Goal: Task Accomplishment & Management: Manage account settings

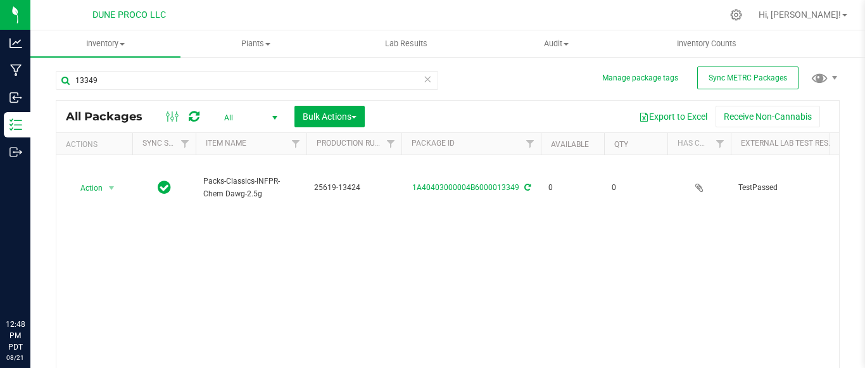
click at [423, 82] on icon at bounding box center [427, 78] width 9 height 15
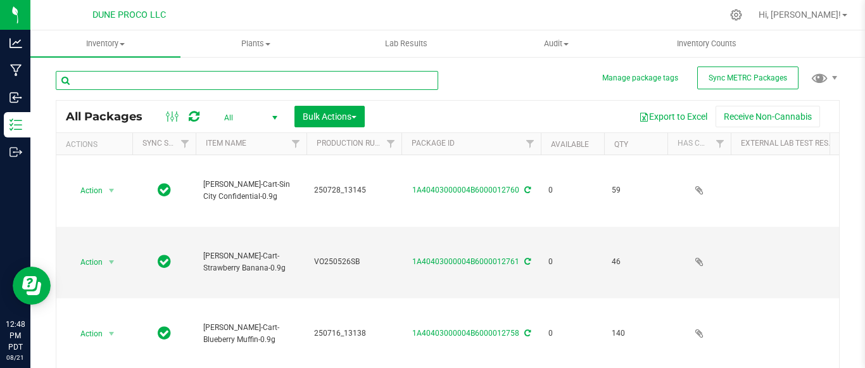
click at [253, 80] on input "text" at bounding box center [247, 80] width 383 height 19
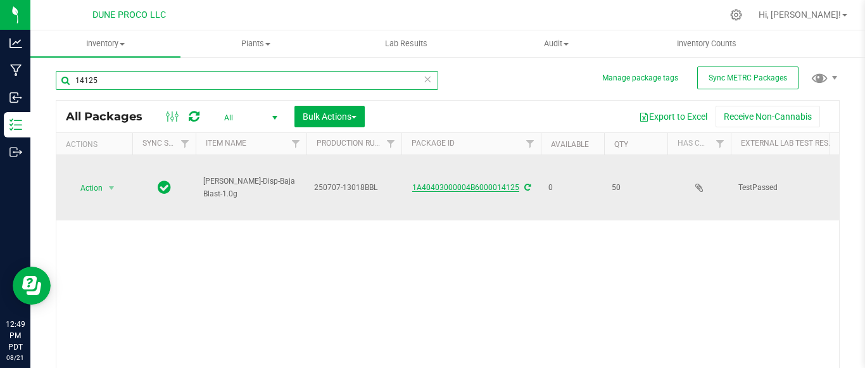
type input "14125"
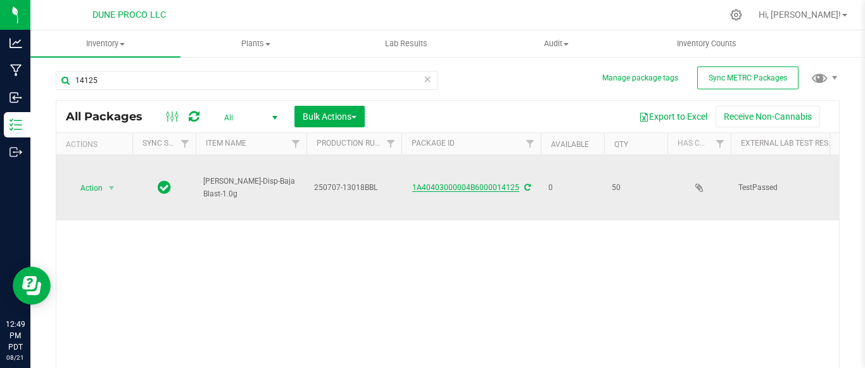
click at [440, 187] on link "1A40403000004B6000014125" at bounding box center [465, 187] width 107 height 9
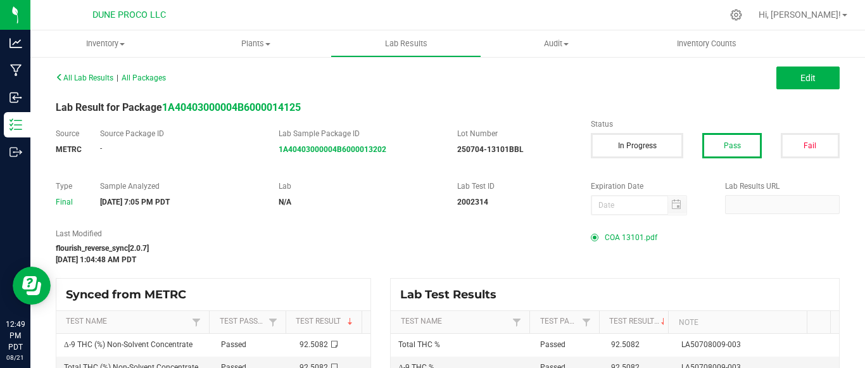
click at [605, 240] on span "COA 13101.pdf" at bounding box center [631, 237] width 53 height 19
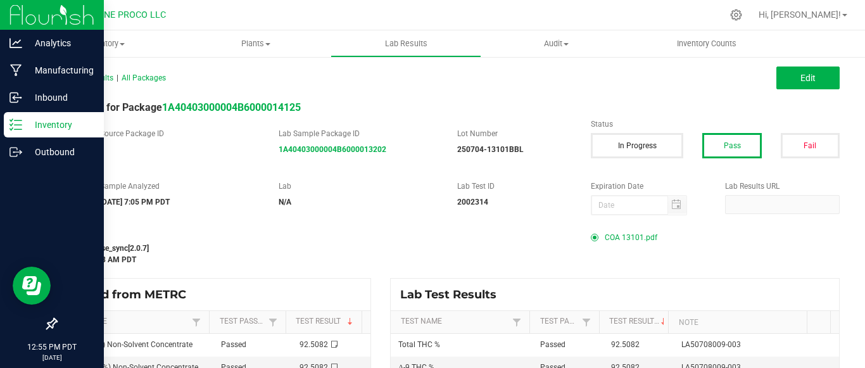
click at [20, 125] on line at bounding box center [18, 125] width 7 height 0
click at [22, 126] on p "Inventory" at bounding box center [60, 124] width 76 height 15
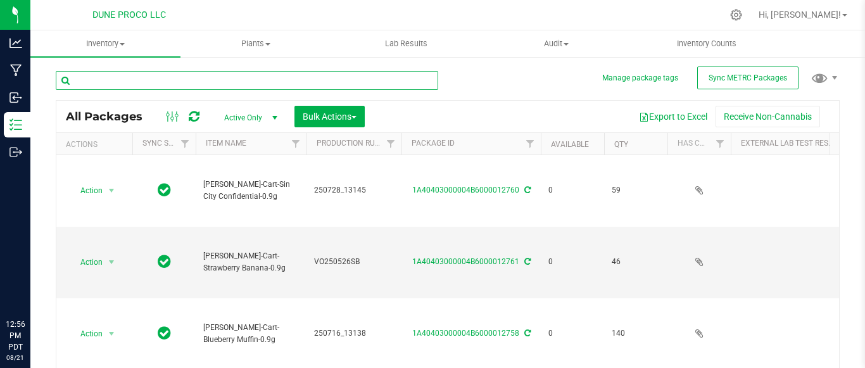
click at [217, 82] on input "text" at bounding box center [247, 80] width 383 height 19
click at [229, 78] on input "text" at bounding box center [247, 80] width 383 height 19
click at [264, 80] on input "text" at bounding box center [247, 80] width 383 height 19
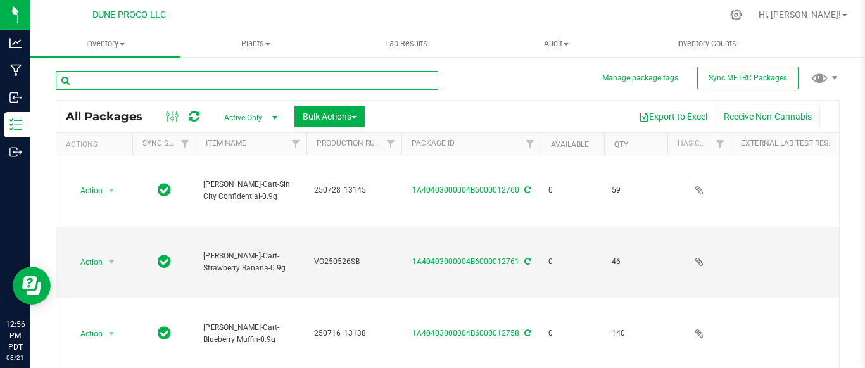
click at [264, 80] on input "text" at bounding box center [247, 80] width 383 height 19
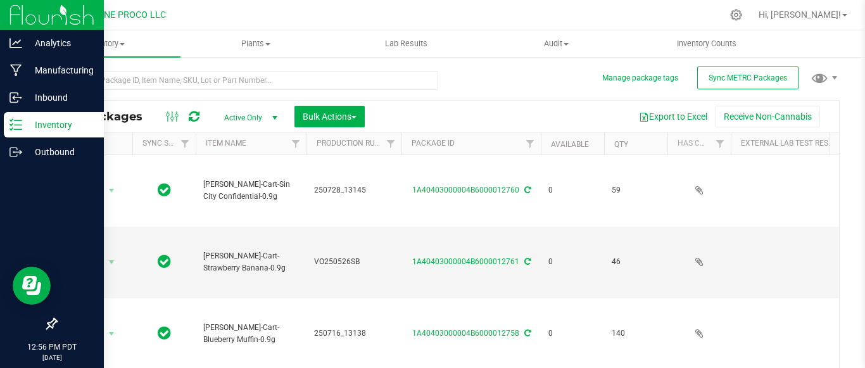
click at [18, 114] on div "Inventory" at bounding box center [54, 124] width 100 height 25
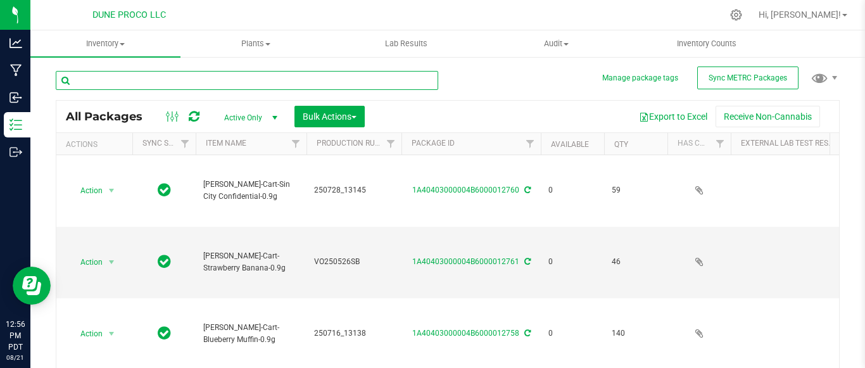
click at [159, 78] on input "text" at bounding box center [247, 80] width 383 height 19
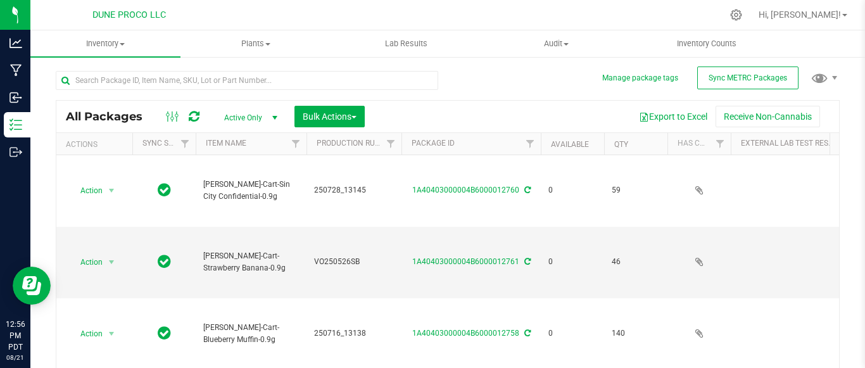
click at [464, 82] on div "All Packages Active Only Active Only Lab Samples Locked All External Internal B…" at bounding box center [448, 238] width 784 height 359
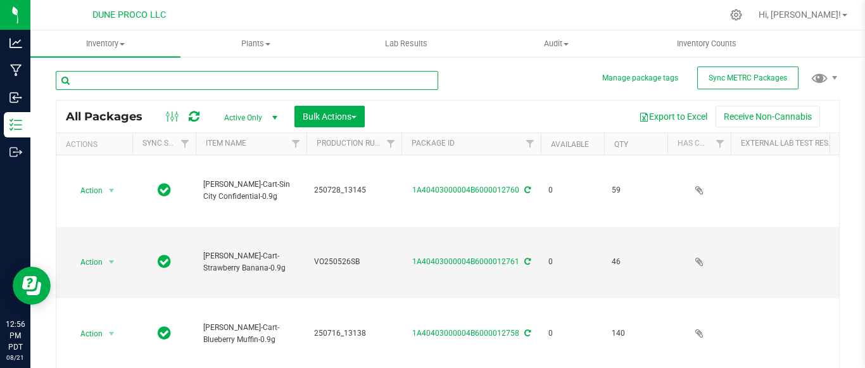
click at [357, 79] on input "text" at bounding box center [247, 80] width 383 height 19
drag, startPoint x: 846, startPoint y: 322, endPoint x: 386, endPoint y: 85, distance: 517.5
click at [386, 85] on input "text" at bounding box center [247, 80] width 383 height 19
click at [387, 86] on input "text" at bounding box center [247, 80] width 383 height 19
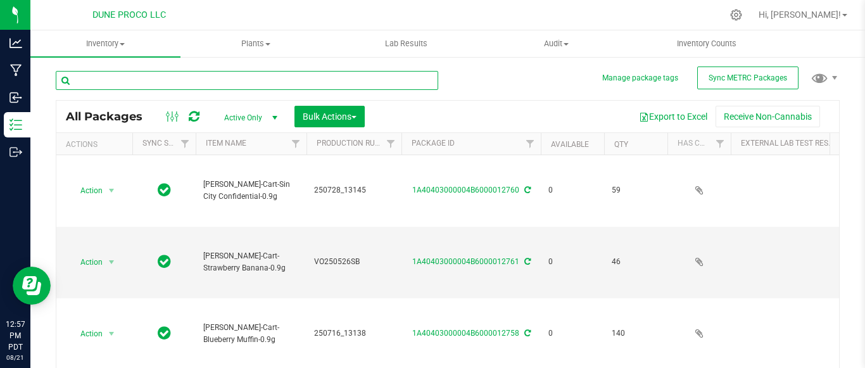
click at [387, 86] on input "text" at bounding box center [247, 80] width 383 height 19
click at [370, 79] on input "text" at bounding box center [247, 80] width 383 height 19
click at [177, 86] on input "text" at bounding box center [247, 80] width 383 height 19
click at [192, 86] on input "text" at bounding box center [247, 80] width 383 height 19
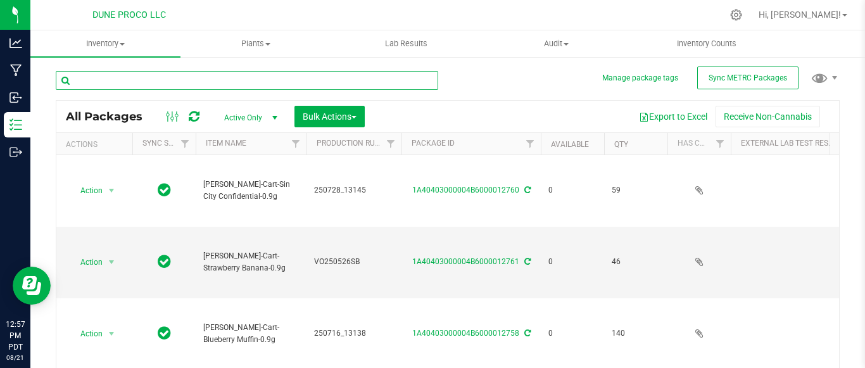
click at [146, 78] on input "text" at bounding box center [247, 80] width 383 height 19
click at [203, 79] on input "text" at bounding box center [247, 80] width 383 height 19
click at [158, 73] on input "text" at bounding box center [247, 80] width 383 height 19
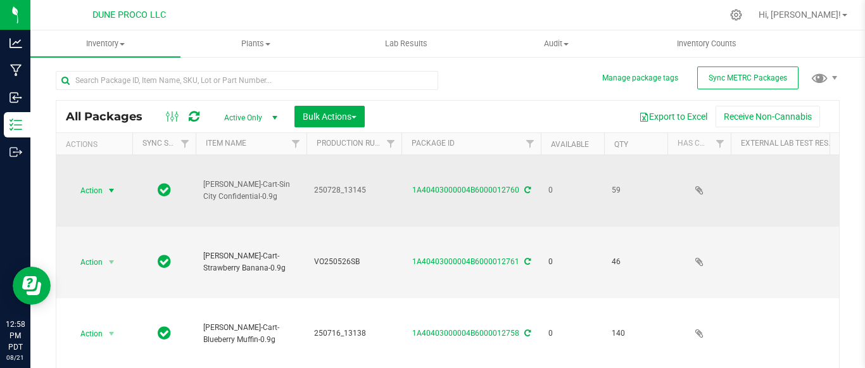
click at [92, 189] on span "Action" at bounding box center [86, 191] width 34 height 18
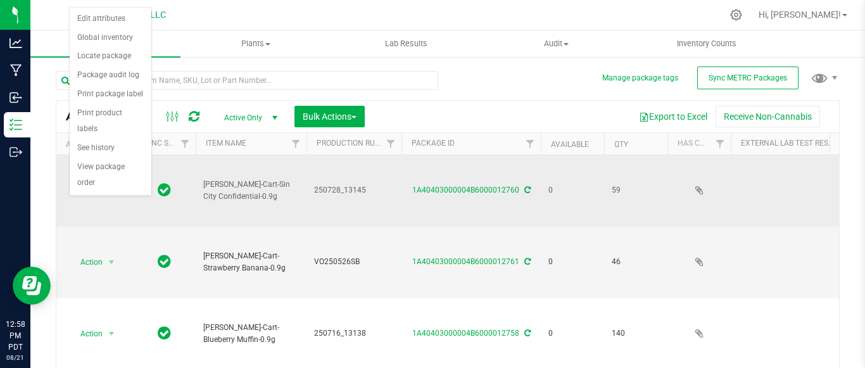
click at [92, 189] on span "Action" at bounding box center [86, 191] width 34 height 18
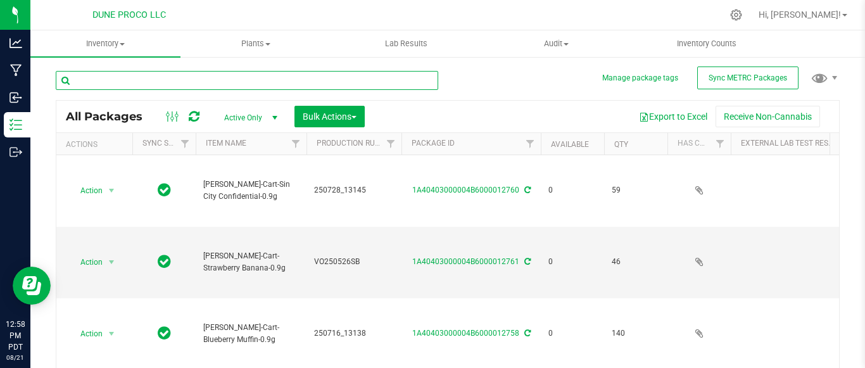
click at [115, 79] on input "text" at bounding box center [247, 80] width 383 height 19
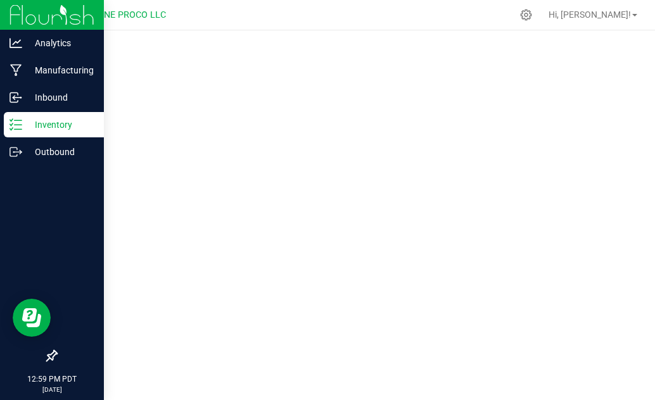
click at [44, 121] on p "Inventory" at bounding box center [60, 124] width 76 height 15
click at [55, 49] on p "Analytics" at bounding box center [60, 42] width 76 height 15
click at [63, 127] on p "Inventory" at bounding box center [60, 124] width 76 height 15
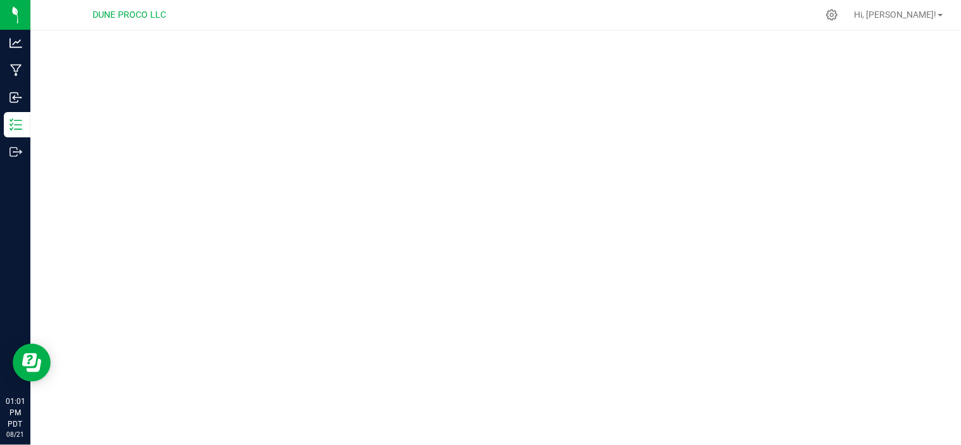
click at [654, 115] on div at bounding box center [495, 237] width 930 height 415
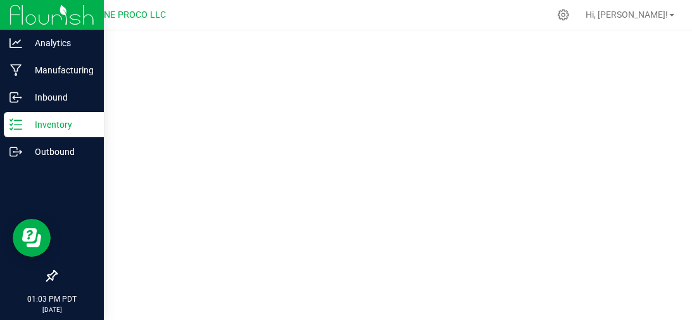
click at [56, 127] on p "Inventory" at bounding box center [60, 124] width 76 height 15
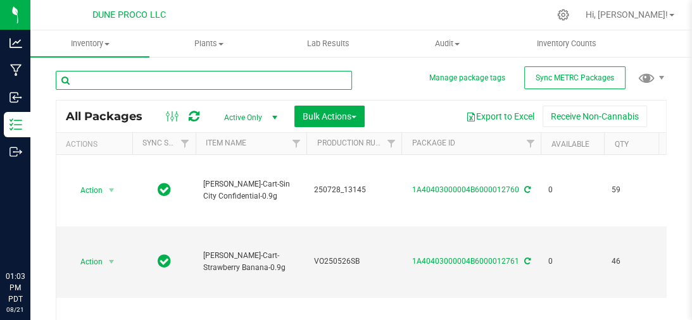
click at [143, 79] on input "text" at bounding box center [204, 80] width 296 height 19
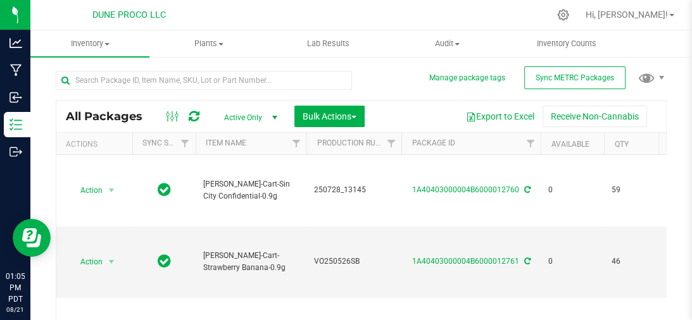
click at [654, 46] on ul "Inventory All packages All inventory Waste log Create inventory Plants All plan…" at bounding box center [376, 43] width 692 height 27
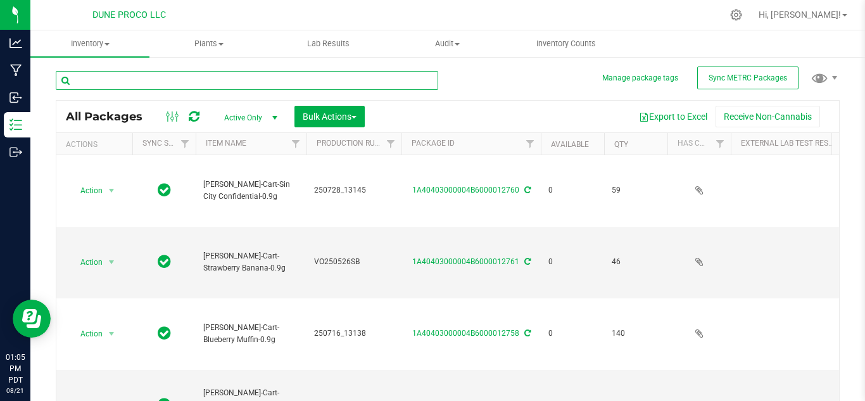
click at [222, 75] on input "text" at bounding box center [247, 80] width 383 height 19
click at [692, 16] on span "Hi, [PERSON_NAME]!" at bounding box center [800, 15] width 82 height 10
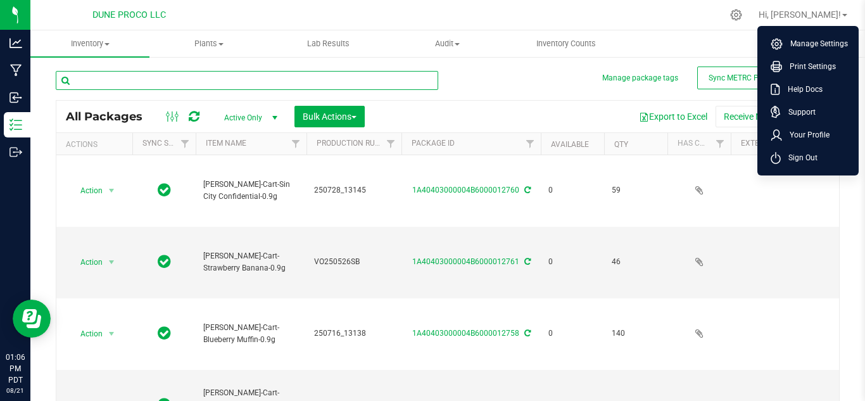
click at [212, 80] on input "text" at bounding box center [247, 80] width 383 height 19
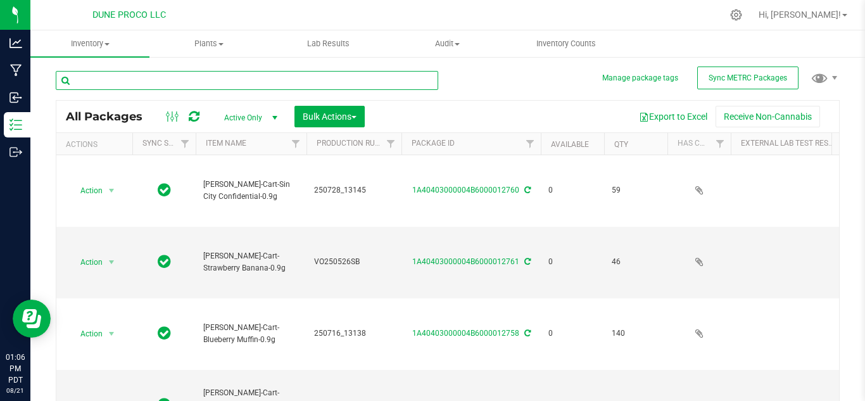
click at [87, 78] on input "text" at bounding box center [247, 80] width 383 height 19
click at [63, 79] on input "text" at bounding box center [247, 80] width 383 height 19
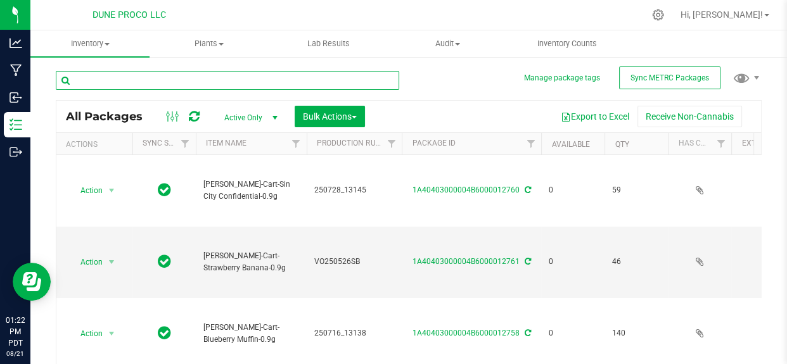
click at [175, 79] on input "text" at bounding box center [227, 80] width 343 height 19
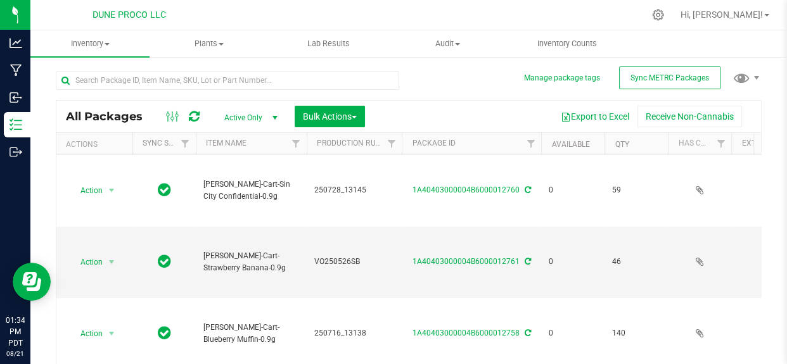
drag, startPoint x: 418, startPoint y: 30, endPoint x: 436, endPoint y: 97, distance: 69.0
click at [436, 97] on div "All Packages Active Only Active Only Lab Samples Locked All External Internal B…" at bounding box center [409, 237] width 706 height 357
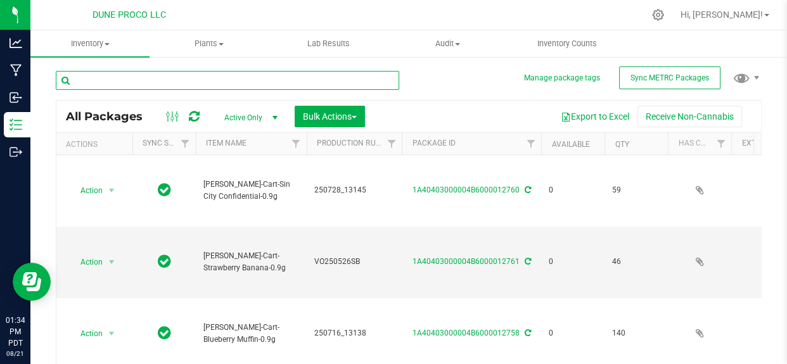
click at [300, 87] on input "text" at bounding box center [227, 80] width 343 height 19
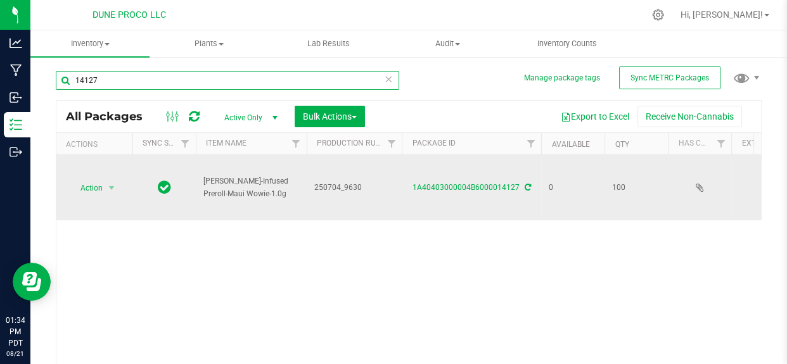
type input "14127"
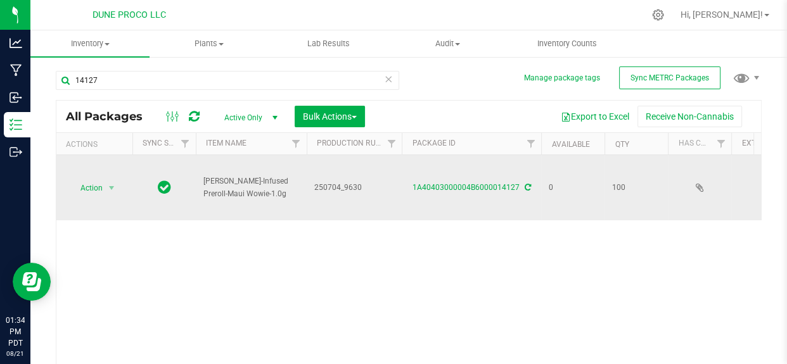
click at [452, 182] on div "1A40403000004B6000014127" at bounding box center [471, 188] width 143 height 12
click at [450, 190] on link "1A40403000004B6000014127" at bounding box center [465, 187] width 107 height 9
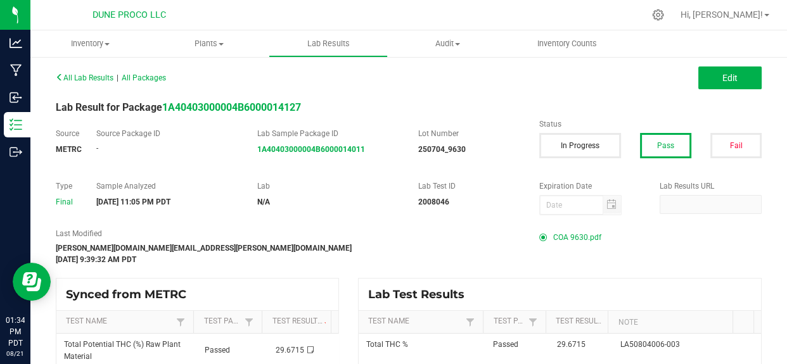
click at [557, 238] on span "COA 9630.pdf" at bounding box center [577, 237] width 48 height 19
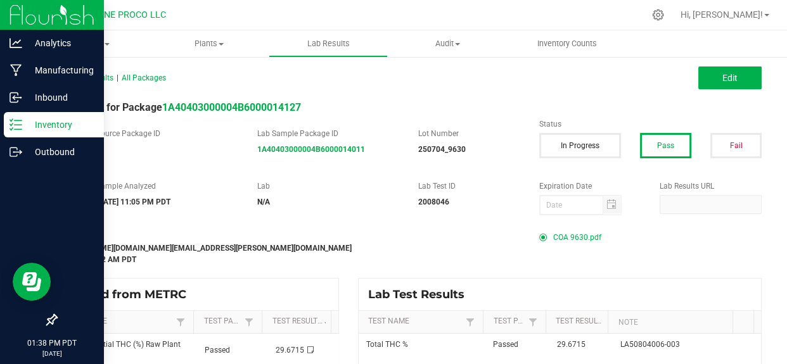
click at [17, 127] on icon at bounding box center [16, 124] width 13 height 13
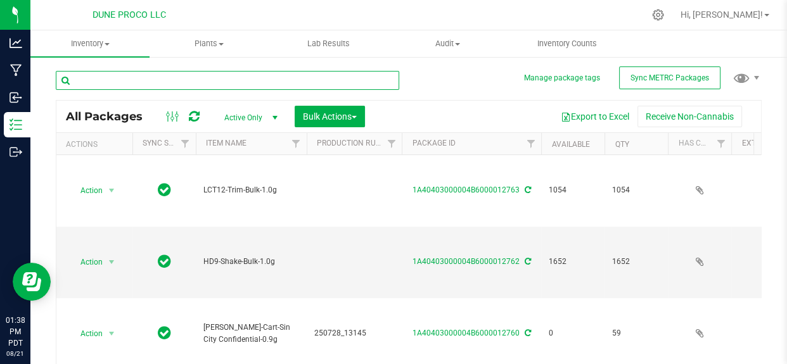
type input "[DATE]"
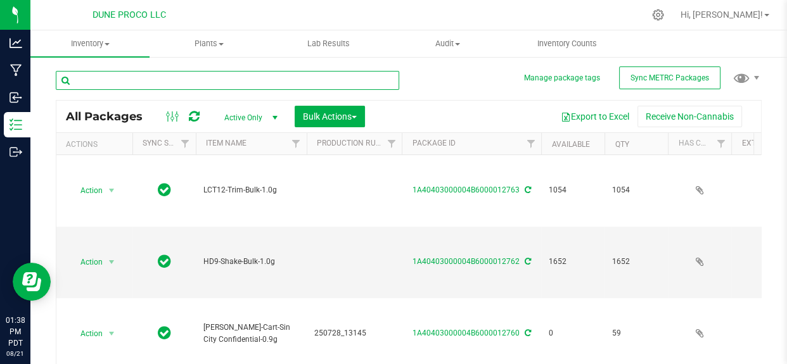
type input "[DATE]"
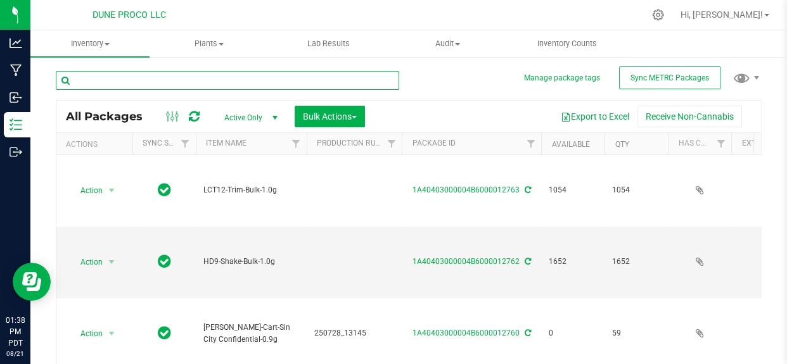
type input "[DATE]"
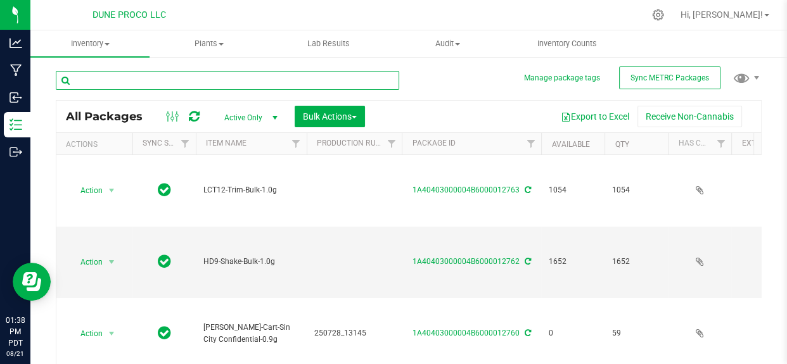
type input "[DATE]"
click at [271, 82] on input "text" at bounding box center [227, 80] width 343 height 19
type input "4"
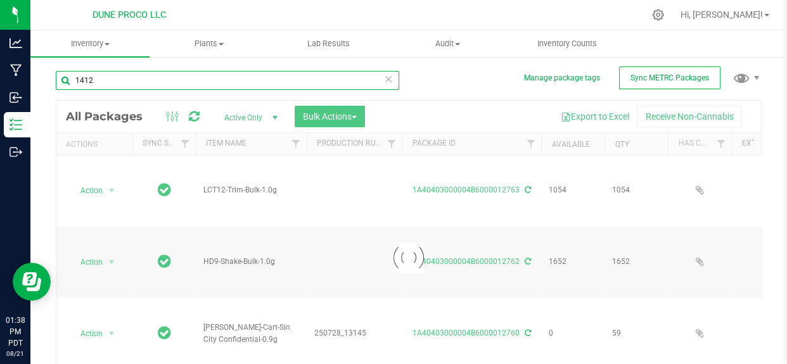
type input "14126"
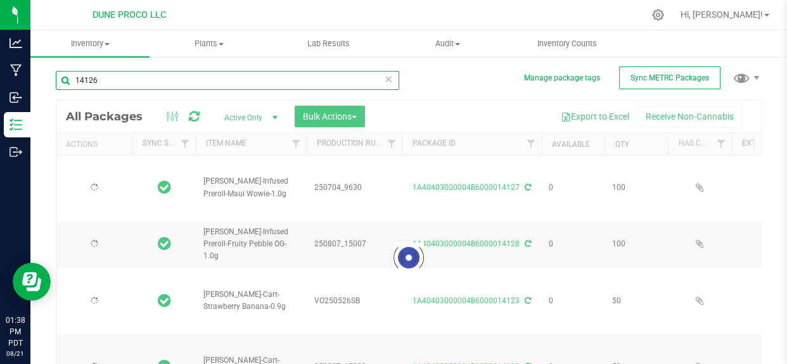
type input "[DATE]"
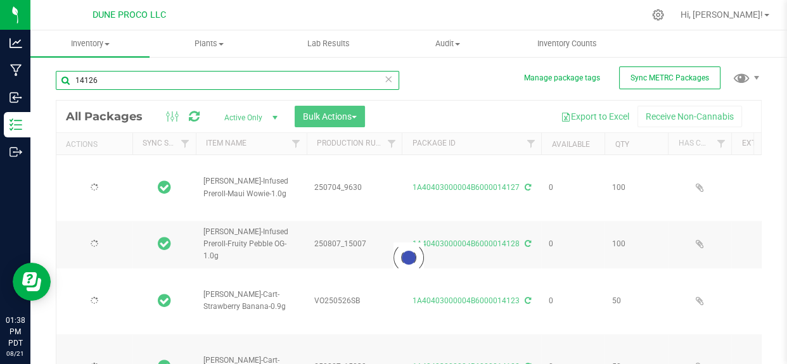
type input "[DATE]"
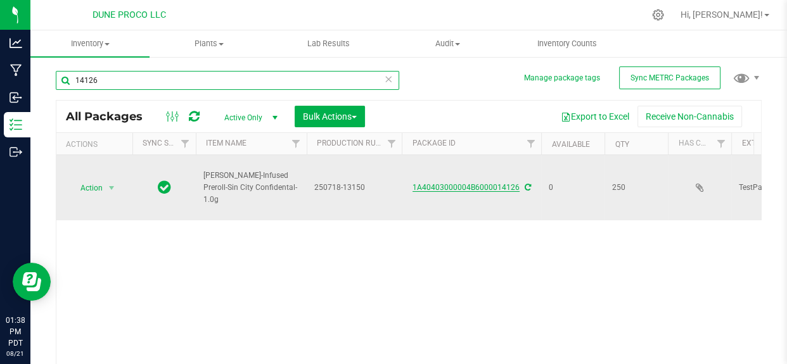
type input "14126"
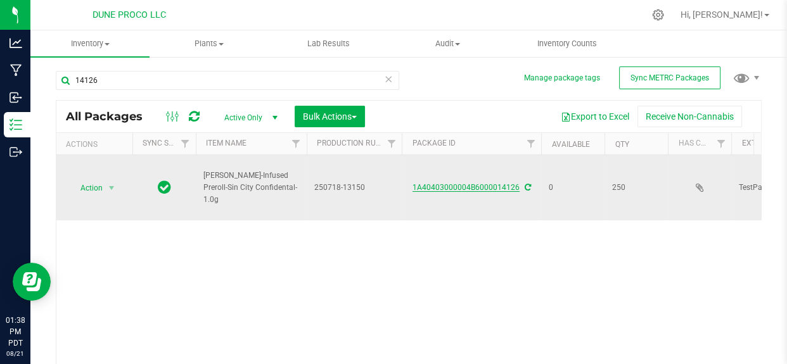
click at [453, 185] on link "1A40403000004B6000014126" at bounding box center [465, 187] width 107 height 9
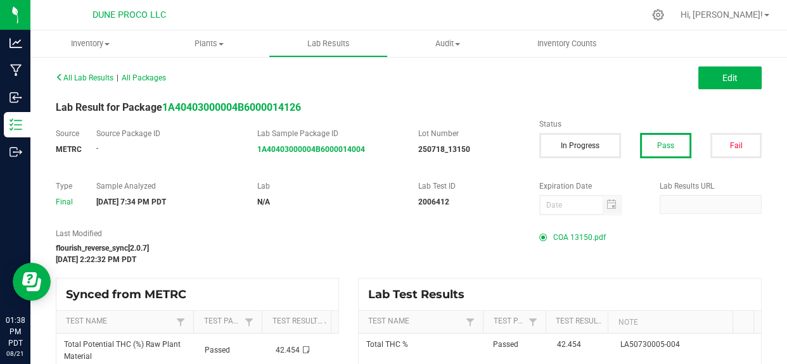
click at [585, 243] on span "COA 13150.pdf" at bounding box center [579, 237] width 53 height 19
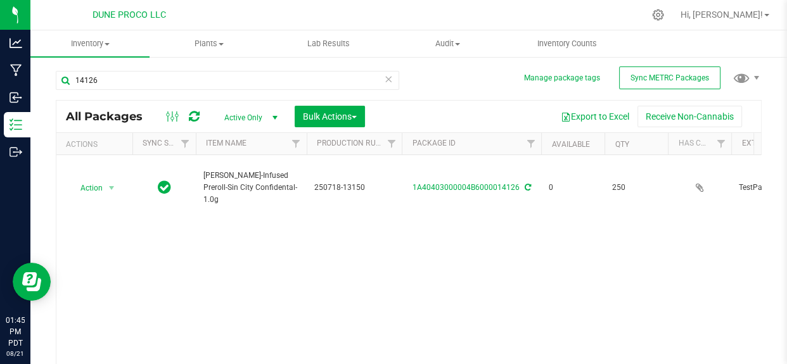
click at [384, 82] on icon at bounding box center [388, 78] width 9 height 15
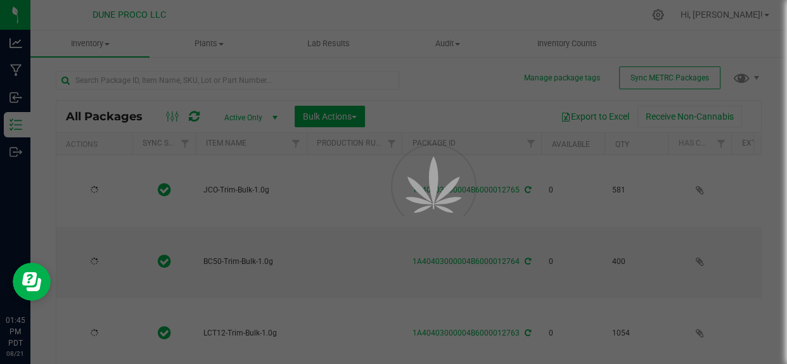
type input "[DATE]"
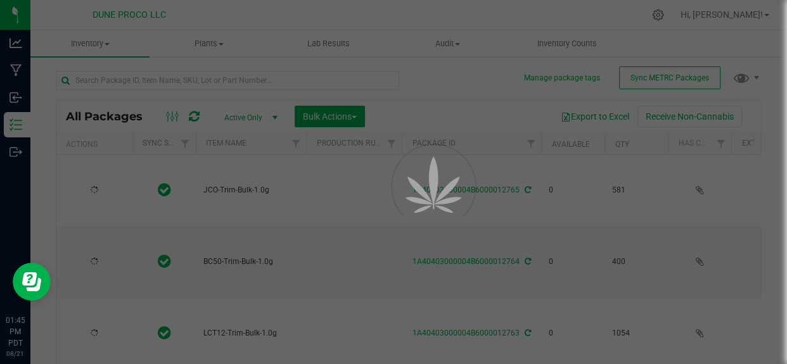
type input "[DATE]"
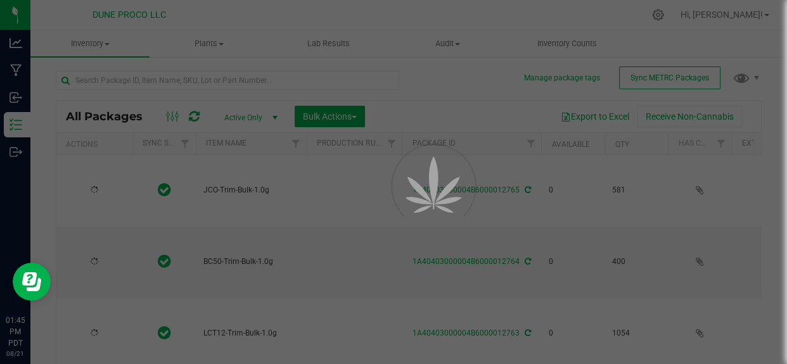
type input "[DATE]"
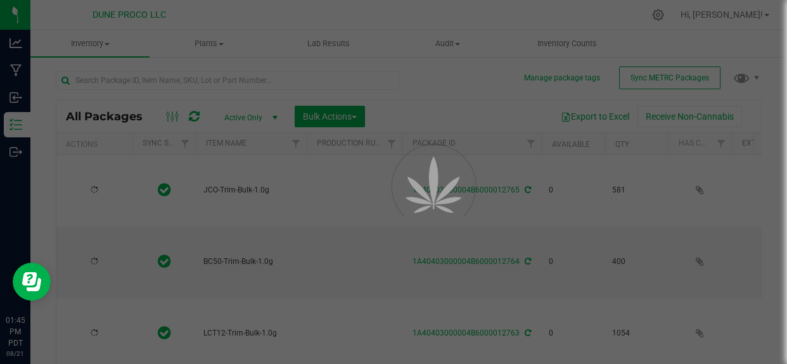
type input "[DATE]"
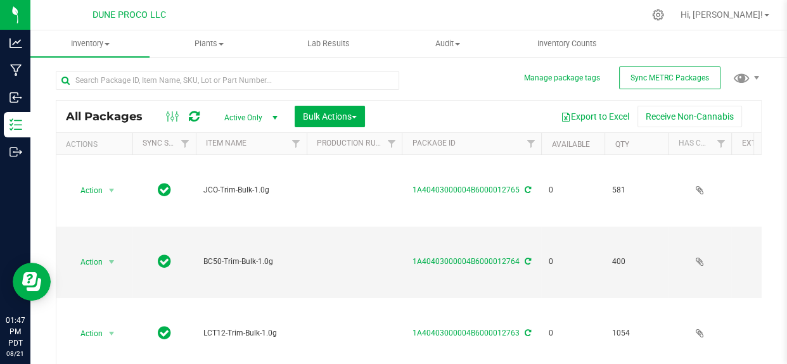
click at [298, 60] on div at bounding box center [232, 80] width 353 height 41
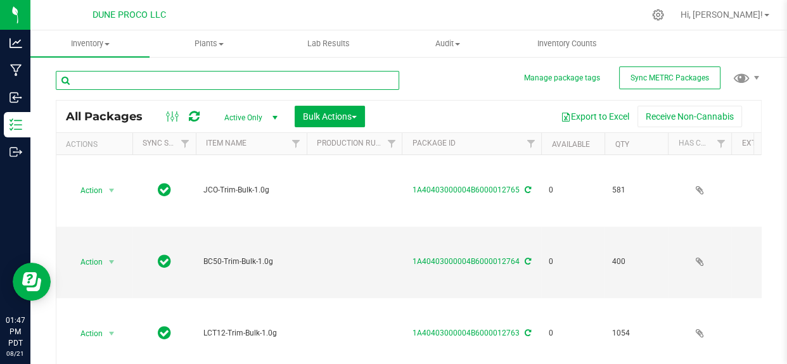
click at [301, 75] on input "text" at bounding box center [227, 80] width 343 height 19
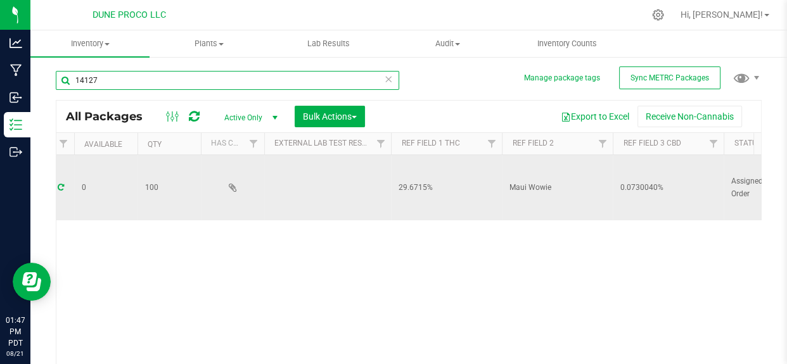
scroll to position [0, 661]
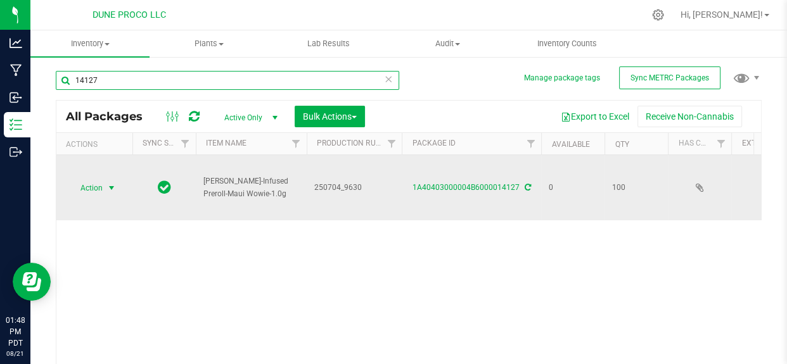
type input "14127"
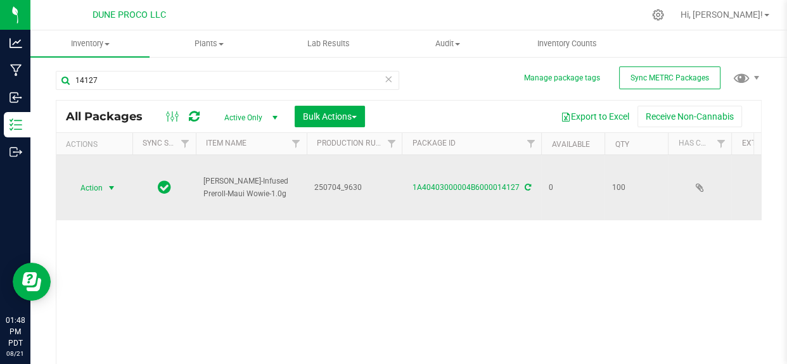
click at [105, 185] on span "select" at bounding box center [112, 188] width 16 height 18
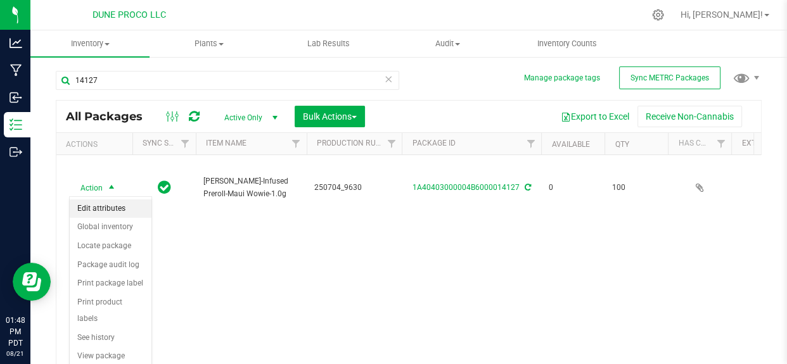
click at [108, 203] on li "Edit attributes" at bounding box center [111, 209] width 82 height 19
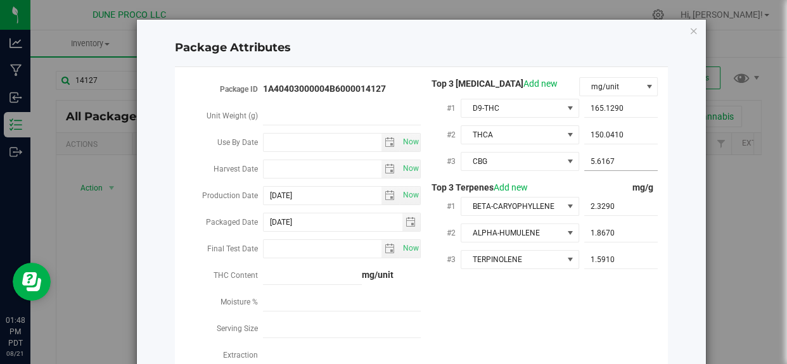
click at [629, 163] on span "5.6167 5.6167" at bounding box center [621, 162] width 74 height 18
type input "5.61"
type input "5.6100"
click at [84, 240] on div "Package Attributes Package ID 1A40403000004B6000014127 Unit Weight (g) Use By D…" at bounding box center [398, 182] width 796 height 364
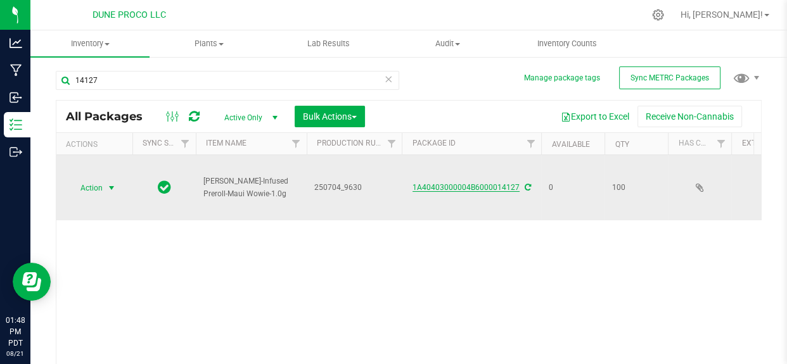
click at [454, 186] on link "1A40403000004B6000014127" at bounding box center [465, 187] width 107 height 9
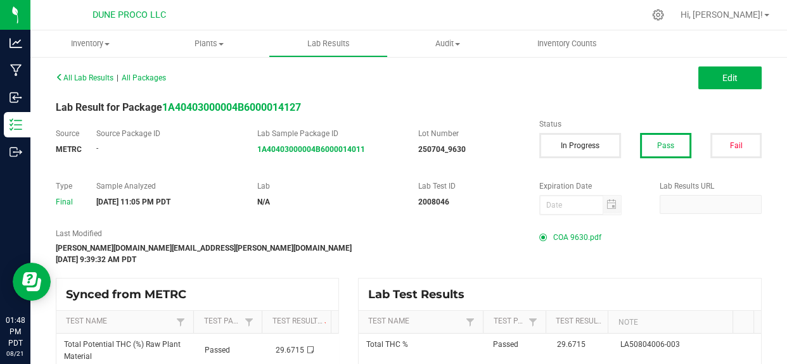
click at [555, 236] on span "COA 9630.pdf" at bounding box center [577, 237] width 48 height 19
click at [72, 77] on span "All Lab Results" at bounding box center [85, 77] width 58 height 9
click at [93, 73] on span "All Lab Results" at bounding box center [85, 77] width 58 height 9
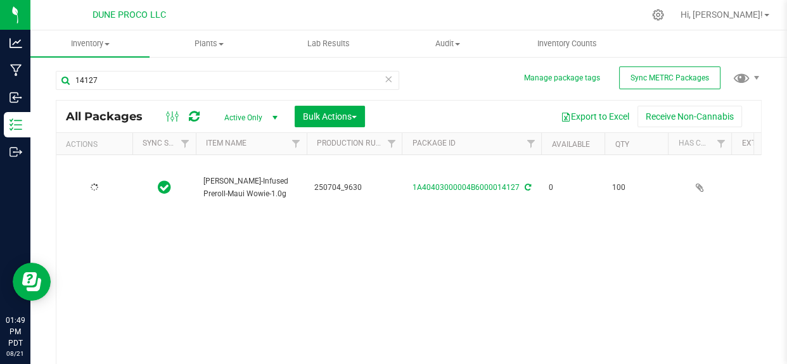
type input "[DATE]"
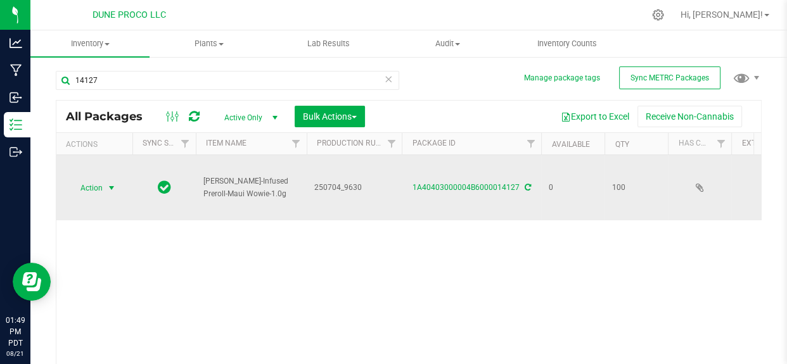
click at [105, 186] on span "select" at bounding box center [112, 188] width 16 height 18
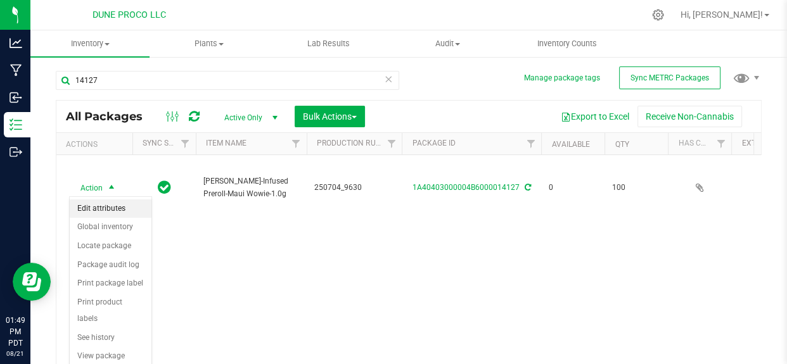
click at [115, 204] on li "Edit attributes" at bounding box center [111, 209] width 82 height 19
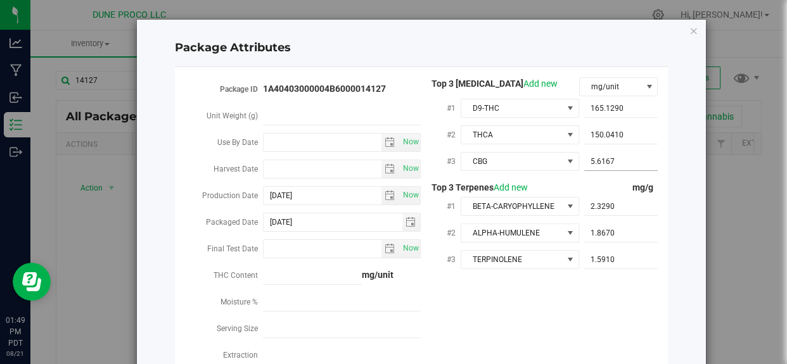
click at [631, 163] on input "5.6167" at bounding box center [621, 162] width 74 height 18
type input "5.61669"
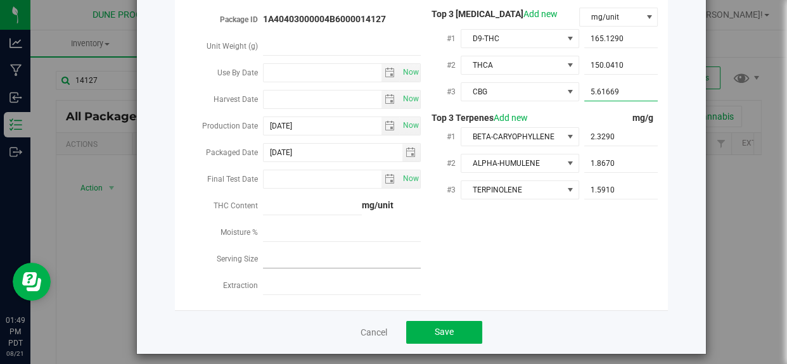
scroll to position [77, 0]
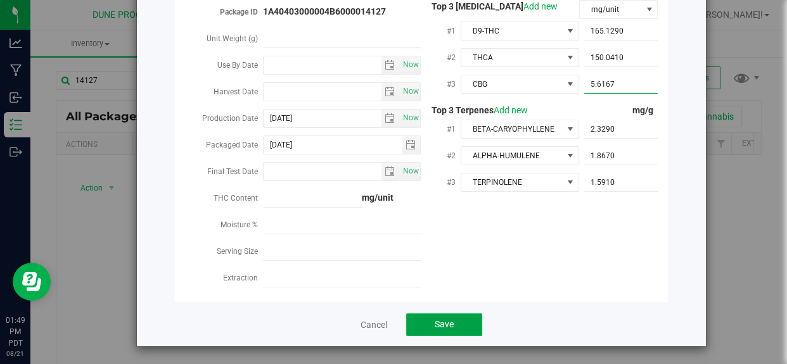
click at [424, 320] on button "Save" at bounding box center [444, 325] width 76 height 23
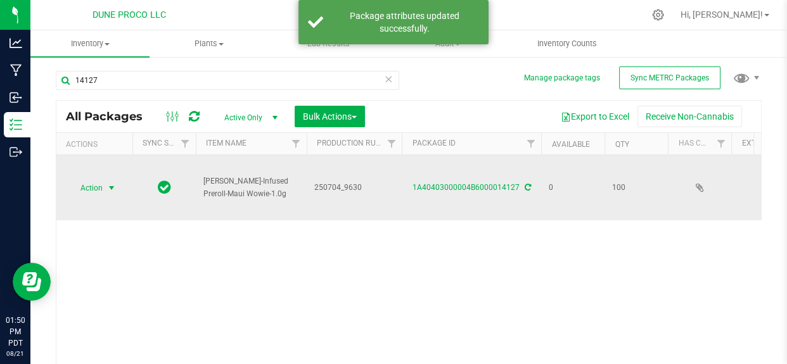
click at [105, 185] on span "select" at bounding box center [112, 188] width 16 height 18
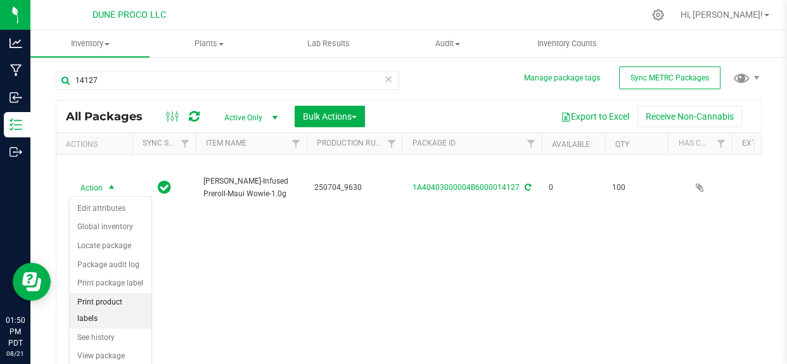
click at [138, 294] on li "Print product labels" at bounding box center [111, 310] width 82 height 35
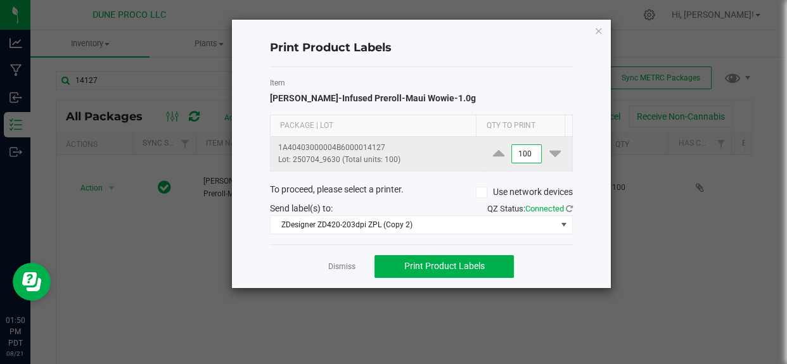
click at [526, 160] on input "100" at bounding box center [526, 154] width 29 height 18
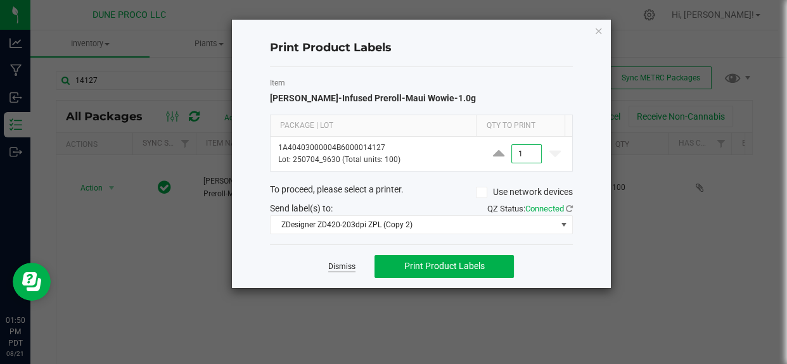
type input "1"
click at [343, 263] on link "Dismiss" at bounding box center [341, 267] width 27 height 11
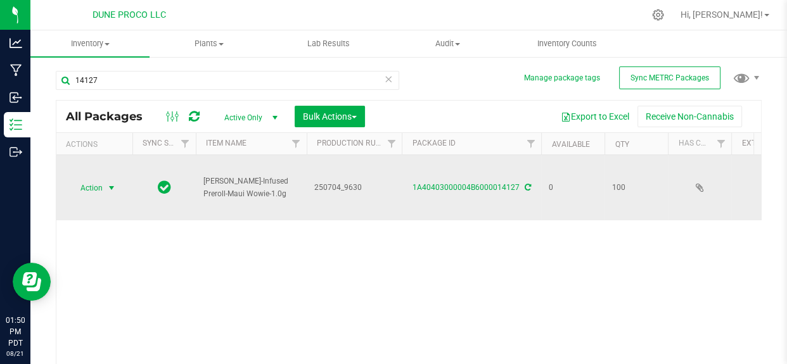
click at [108, 191] on span "select" at bounding box center [111, 188] width 10 height 10
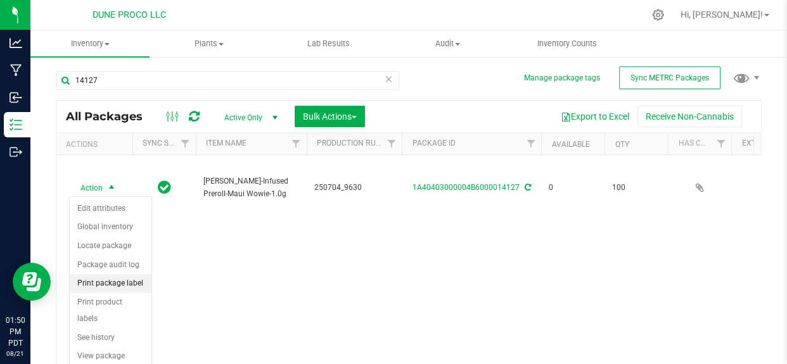
click at [112, 277] on li "Print package label" at bounding box center [111, 283] width 82 height 19
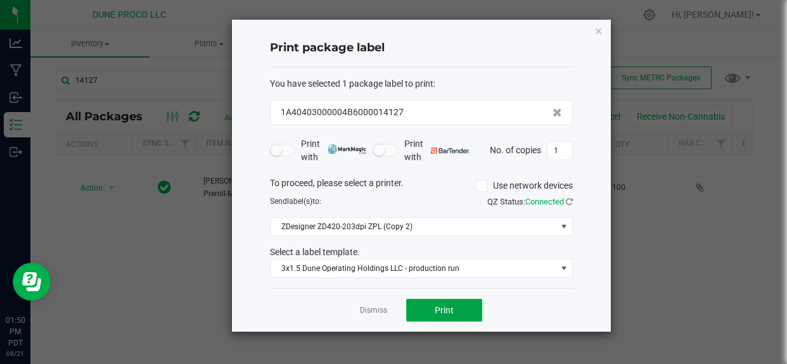
click at [430, 303] on button "Print" at bounding box center [444, 310] width 76 height 23
click at [598, 32] on icon "button" at bounding box center [598, 30] width 9 height 15
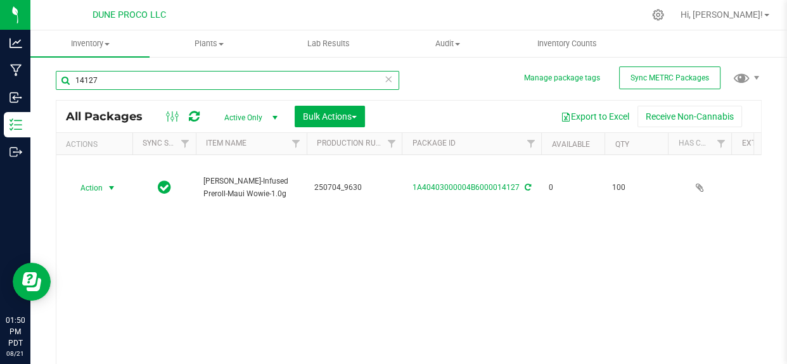
click at [390, 75] on input "14127" at bounding box center [227, 80] width 343 height 19
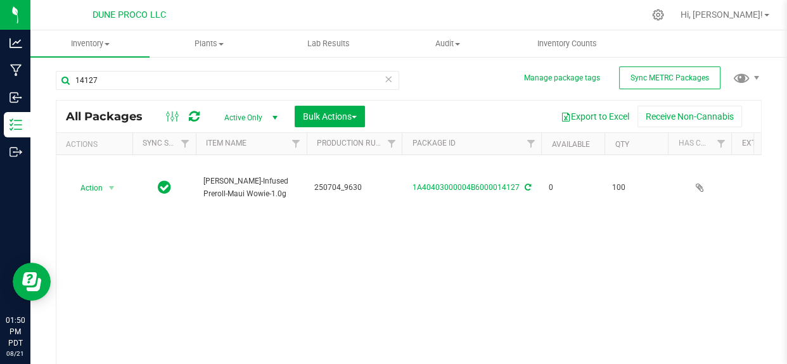
click at [384, 77] on icon at bounding box center [388, 78] width 9 height 15
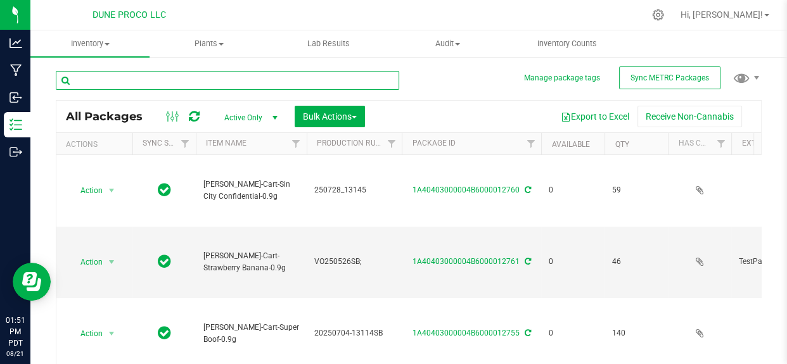
click at [198, 84] on input "text" at bounding box center [227, 80] width 343 height 19
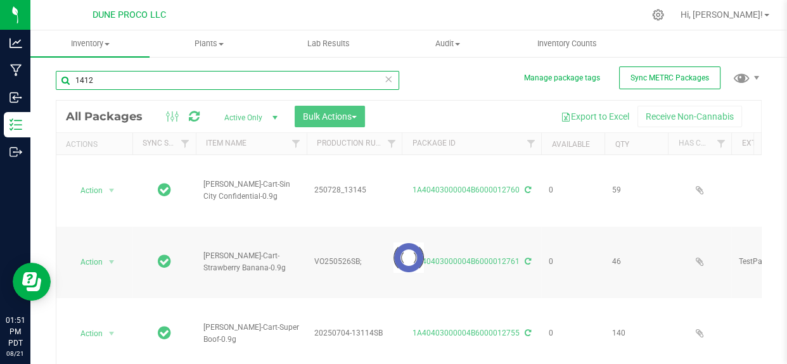
type input "14127"
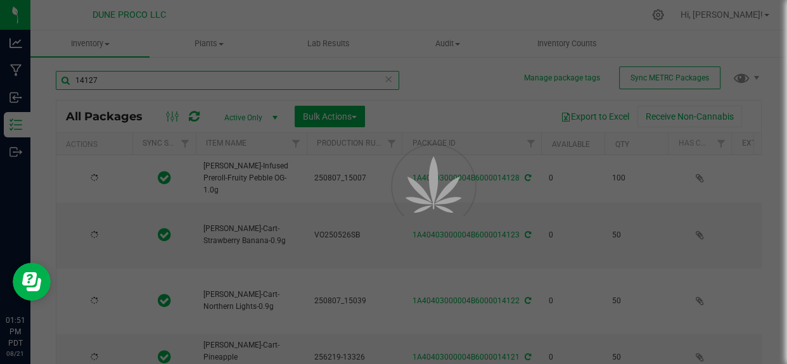
type input "[DATE]"
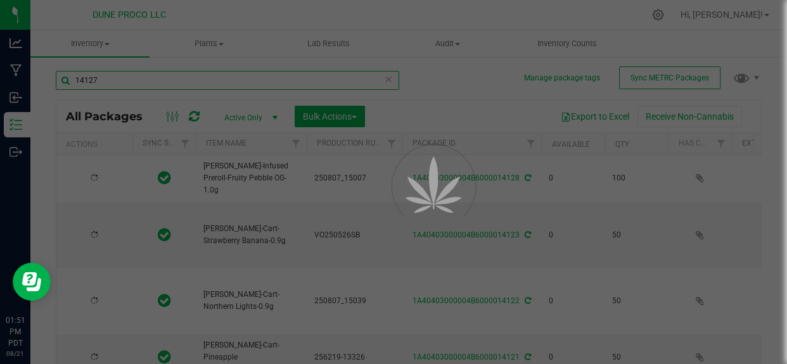
type input "[DATE]"
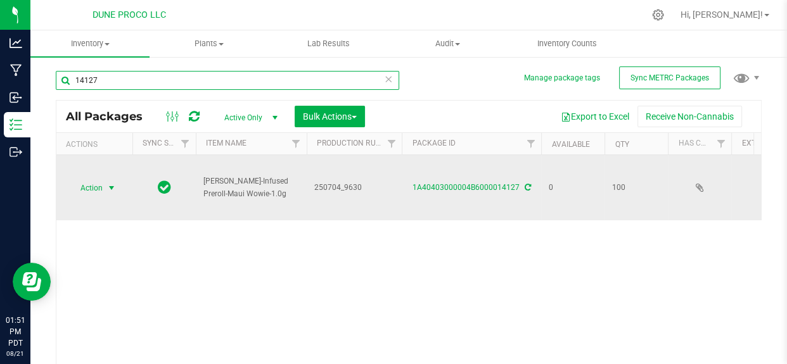
type input "14127"
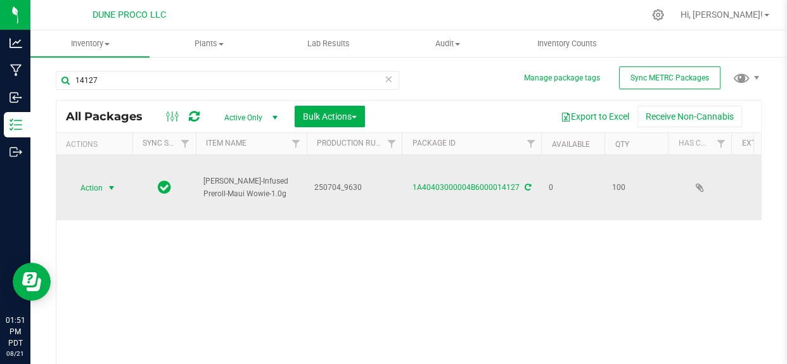
click at [108, 190] on span "select" at bounding box center [111, 188] width 10 height 10
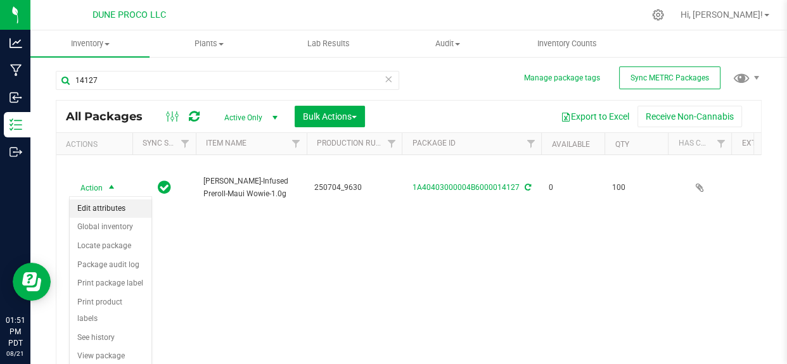
click at [102, 213] on li "Edit attributes" at bounding box center [111, 209] width 82 height 19
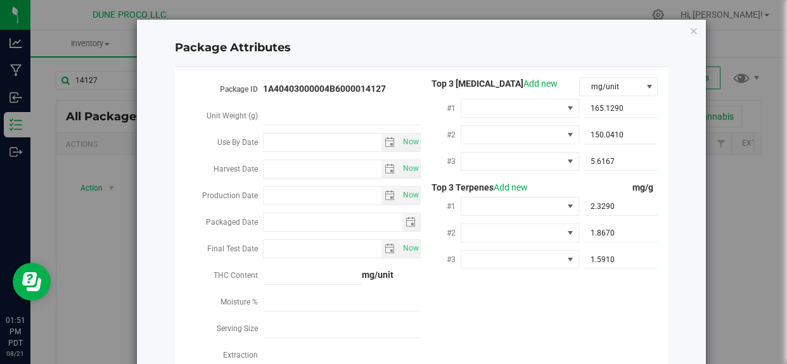
type input "[DATE]"
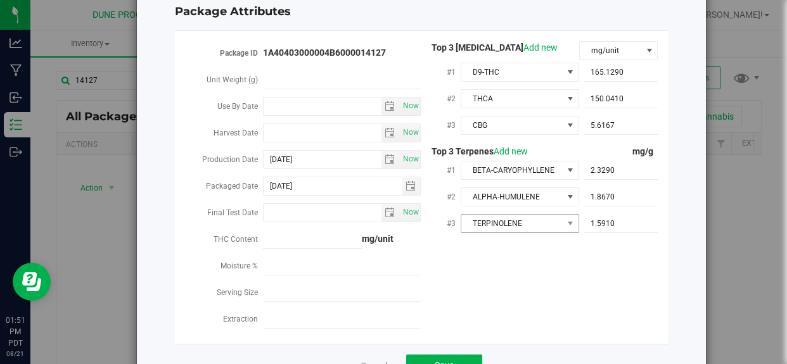
scroll to position [35, 0]
click at [614, 126] on span "5.6167 5.6167" at bounding box center [621, 126] width 74 height 18
click at [614, 126] on input "5.6167" at bounding box center [621, 126] width 74 height 18
type input "5.61669"
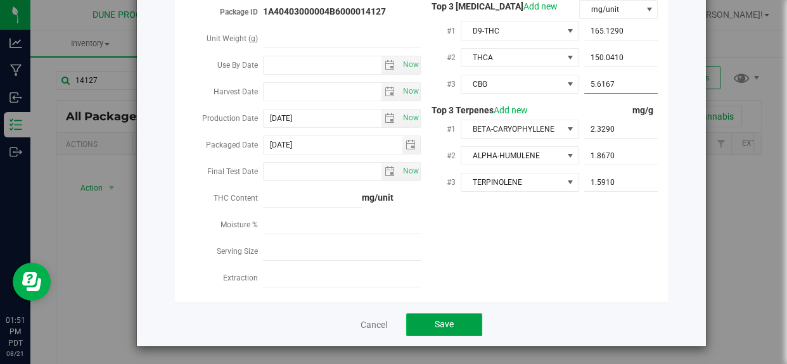
click at [451, 320] on button "Save" at bounding box center [444, 325] width 76 height 23
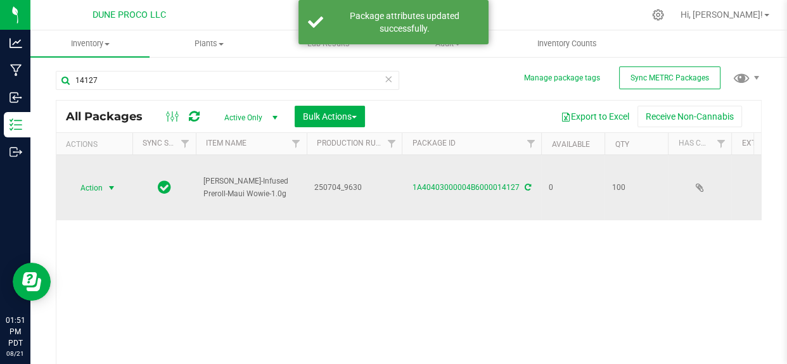
click at [111, 179] on span "select" at bounding box center [112, 188] width 16 height 18
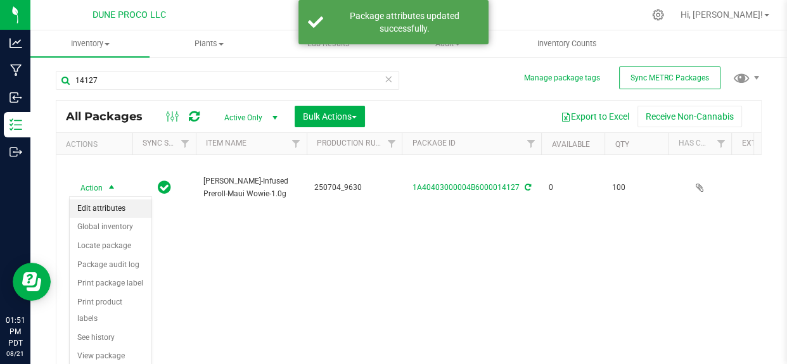
click at [109, 205] on li "Edit attributes" at bounding box center [111, 209] width 82 height 19
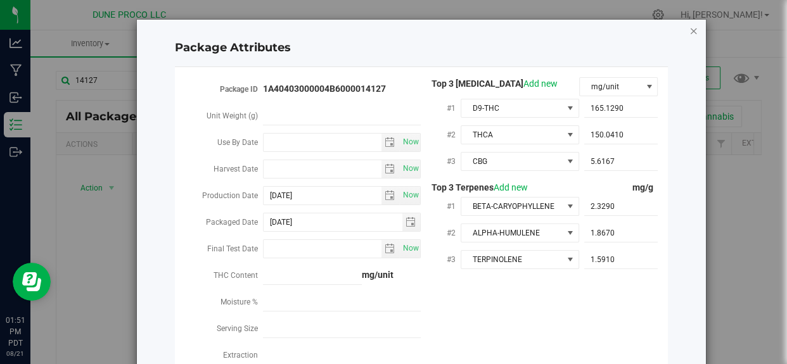
click at [689, 27] on icon "Close modal" at bounding box center [693, 30] width 9 height 15
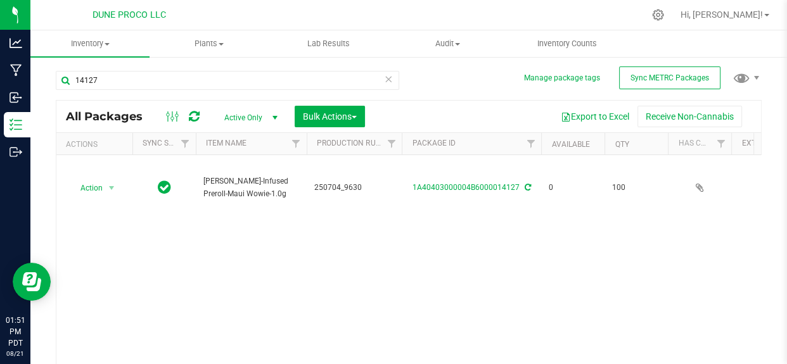
click at [384, 75] on icon at bounding box center [388, 78] width 9 height 15
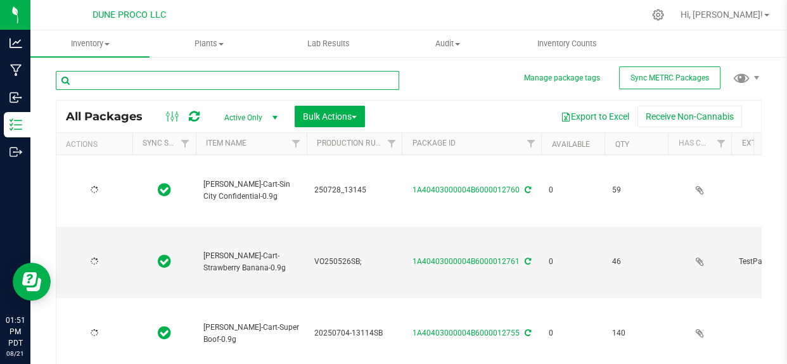
click at [300, 89] on input "text" at bounding box center [227, 80] width 343 height 19
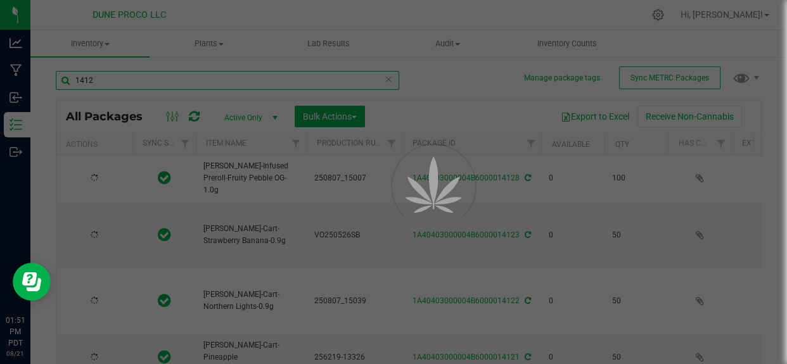
type input "14128"
type input "[DATE]"
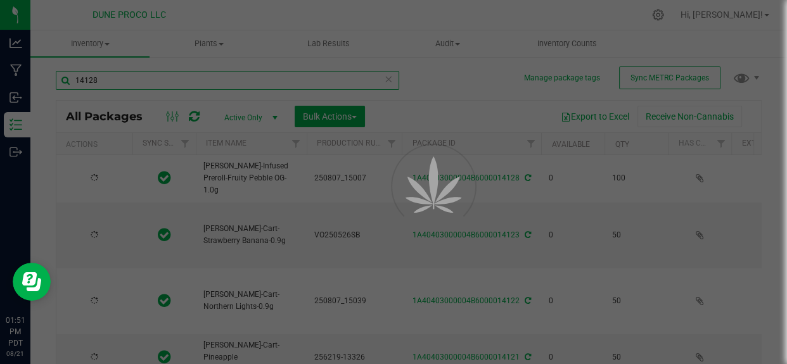
type input "[DATE]"
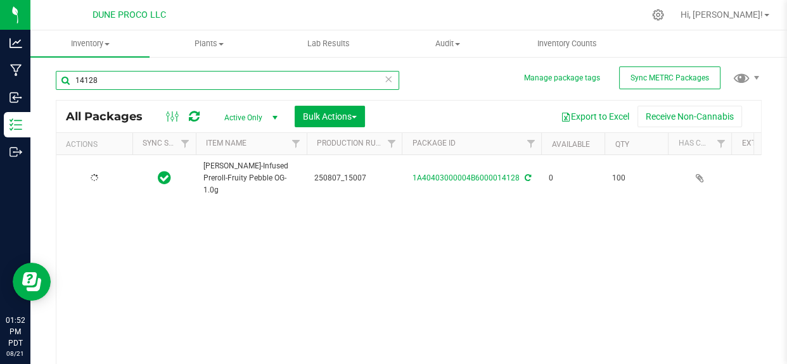
type input "[DATE]"
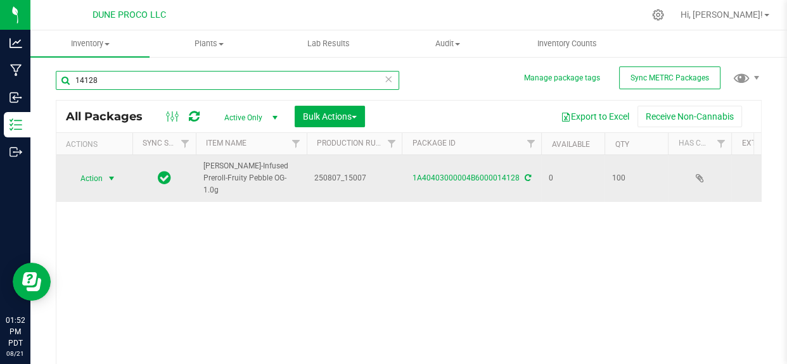
type input "14128"
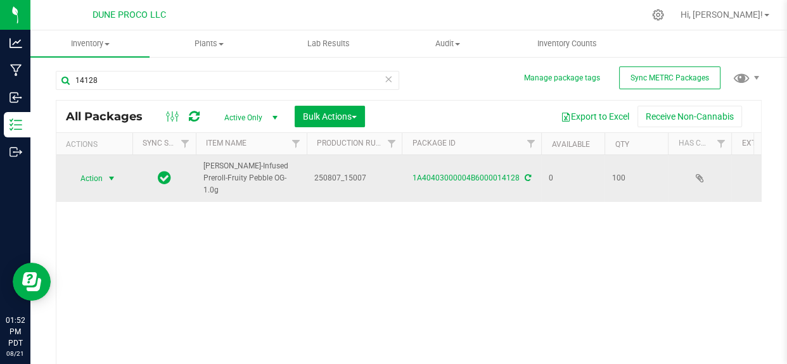
click at [106, 180] on span "select" at bounding box center [112, 179] width 16 height 18
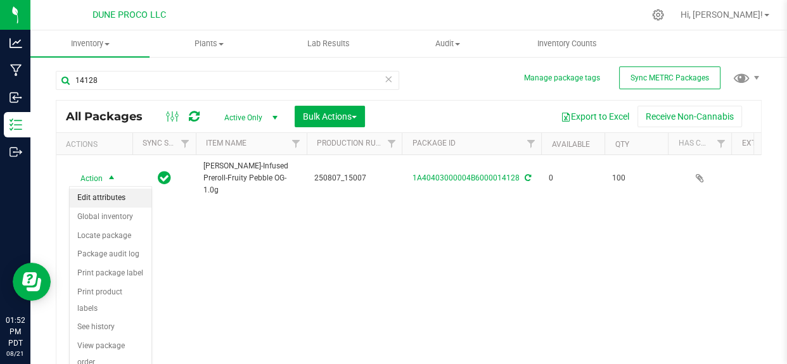
click at [99, 193] on li "Edit attributes" at bounding box center [111, 198] width 82 height 19
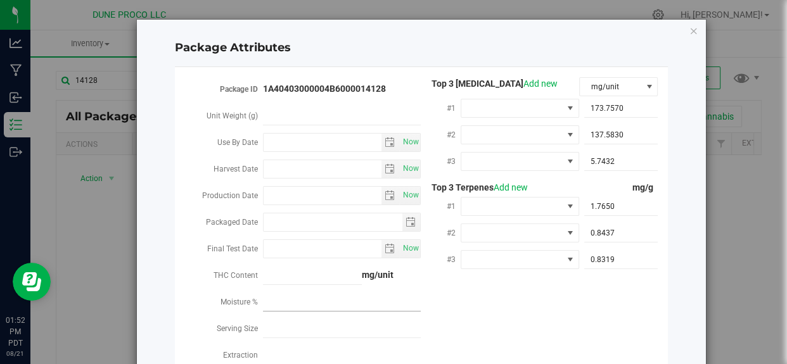
type input "[DATE]"
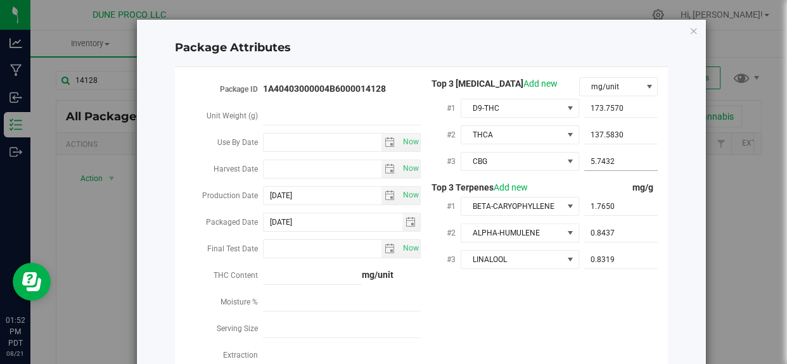
click at [614, 166] on span "5.7432 5.7432" at bounding box center [621, 162] width 74 height 18
click at [614, 166] on input "5.7432" at bounding box center [621, 162] width 74 height 18
click at [614, 166] on input "text" at bounding box center [621, 162] width 74 height 18
type input "5"
click at [689, 29] on icon "Close modal" at bounding box center [693, 30] width 9 height 15
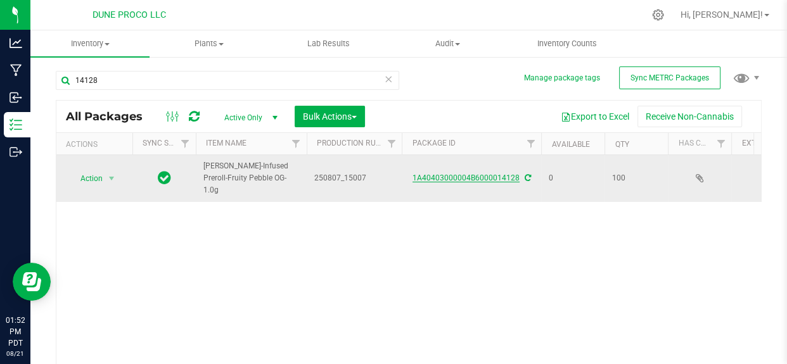
click at [450, 177] on link "1A40403000004B6000014128" at bounding box center [465, 178] width 107 height 9
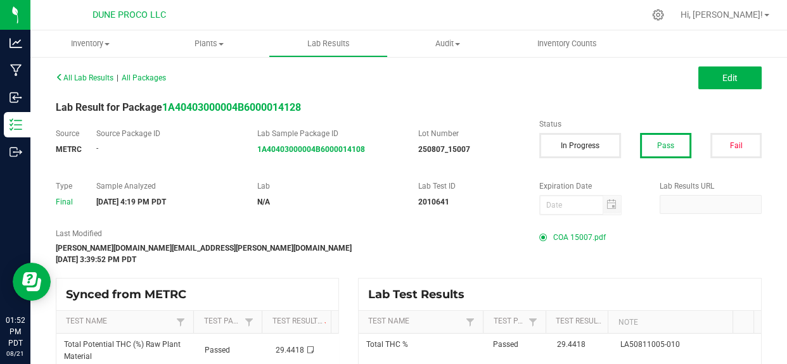
click at [573, 231] on span "COA 15007.pdf" at bounding box center [579, 237] width 53 height 19
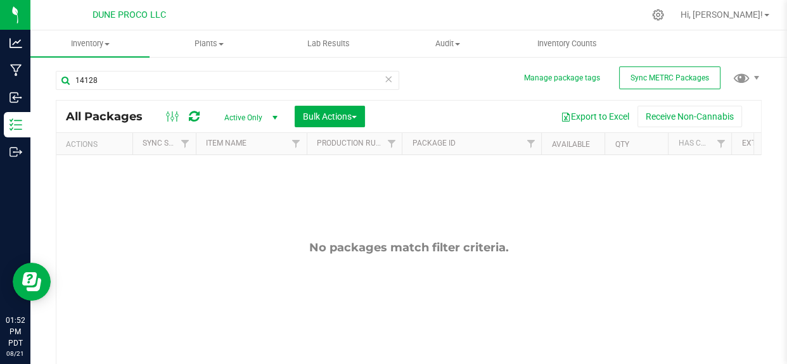
click at [251, 109] on span "Active Only" at bounding box center [248, 118] width 70 height 18
click at [224, 191] on li "All" at bounding box center [247, 195] width 68 height 19
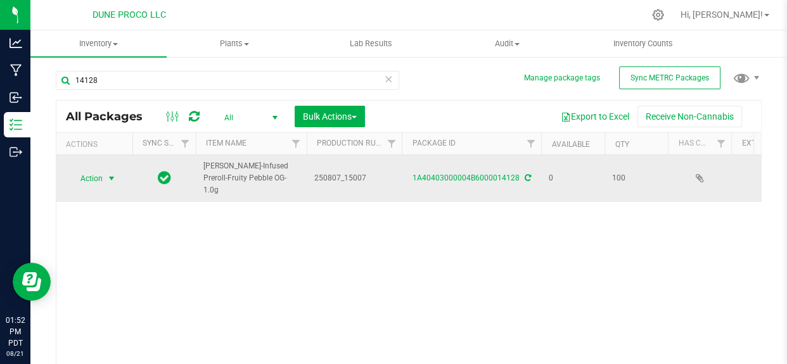
click at [110, 174] on span "select" at bounding box center [111, 179] width 10 height 10
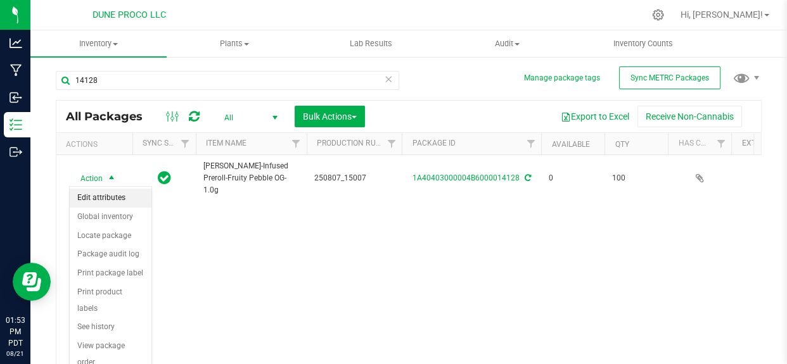
click at [118, 198] on li "Edit attributes" at bounding box center [111, 198] width 82 height 19
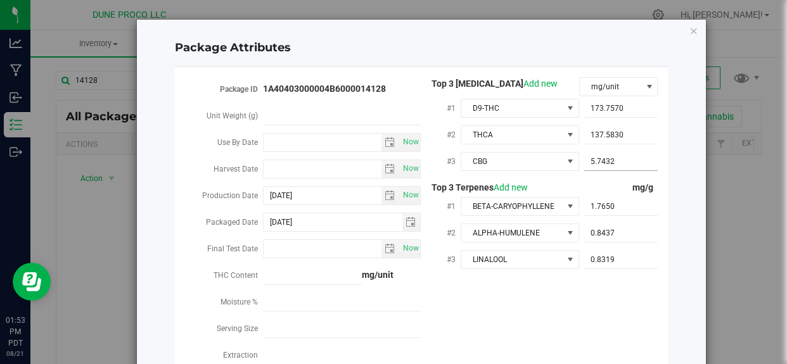
click at [612, 162] on span "5.7432 5.7432" at bounding box center [621, 162] width 74 height 18
click at [612, 162] on input "5.7432" at bounding box center [621, 162] width 74 height 18
paste input "5.74316"
type input "5.74316"
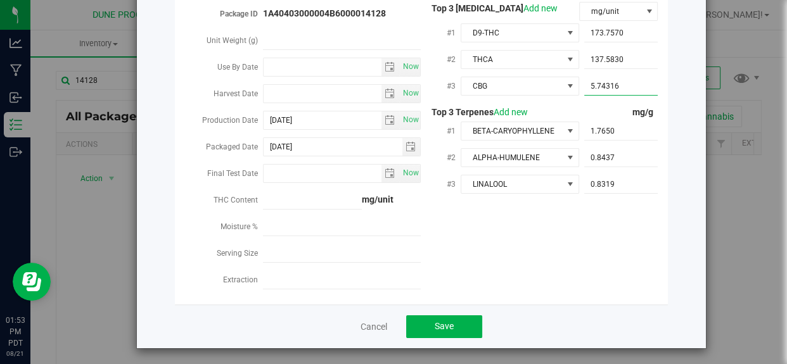
scroll to position [77, 0]
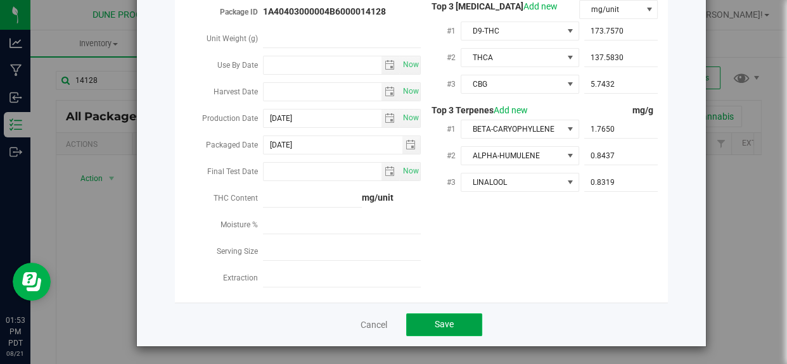
click at [446, 316] on button "Save" at bounding box center [444, 325] width 76 height 23
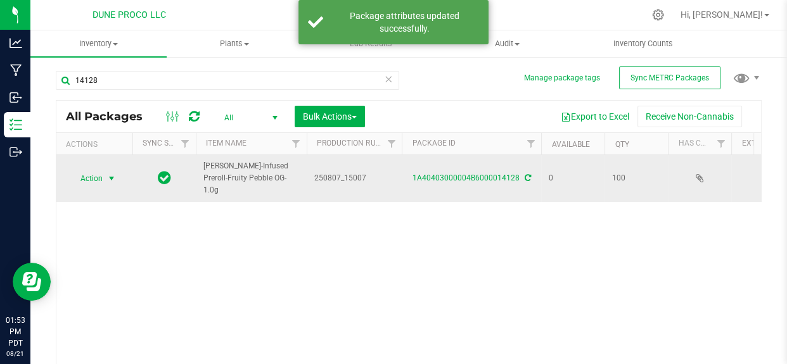
click at [97, 176] on span "Action" at bounding box center [86, 179] width 34 height 18
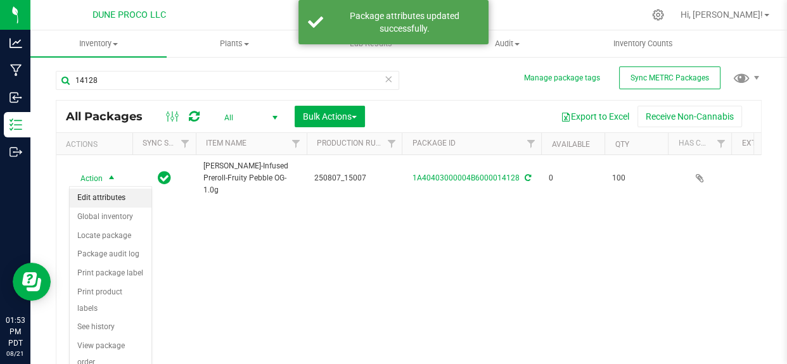
click at [105, 199] on li "Edit attributes" at bounding box center [111, 198] width 82 height 19
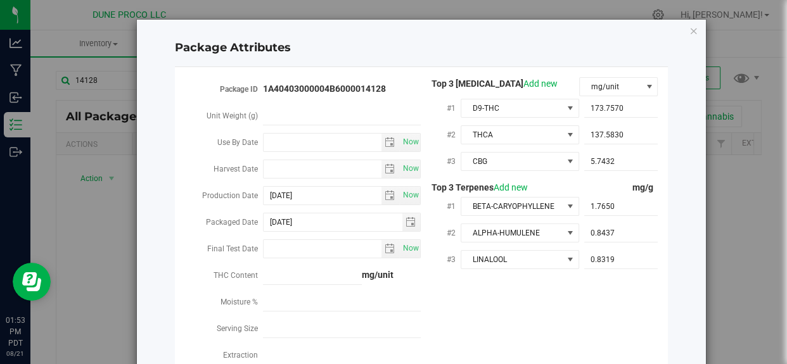
click at [105, 199] on div "Package Attributes Package ID 1A40403000004B6000014128 Unit Weight (g) Use By D…" at bounding box center [399, 221] width 616 height 405
click at [689, 34] on icon "Close modal" at bounding box center [693, 30] width 9 height 15
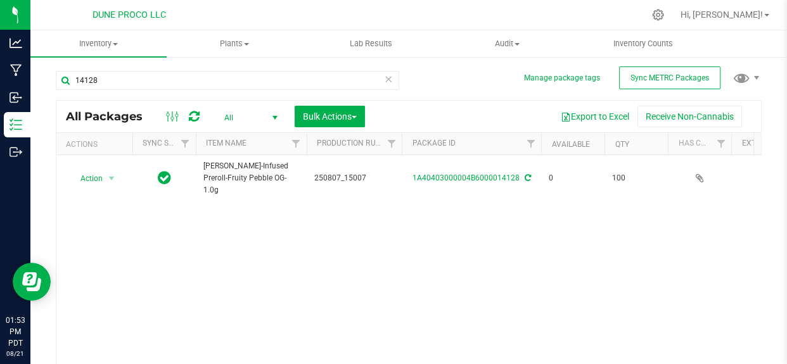
click at [386, 79] on icon at bounding box center [388, 78] width 9 height 15
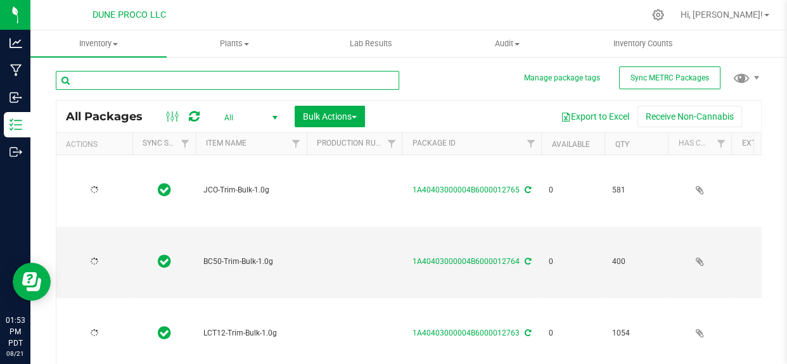
click at [325, 82] on input "text" at bounding box center [227, 80] width 343 height 19
type input "14122"
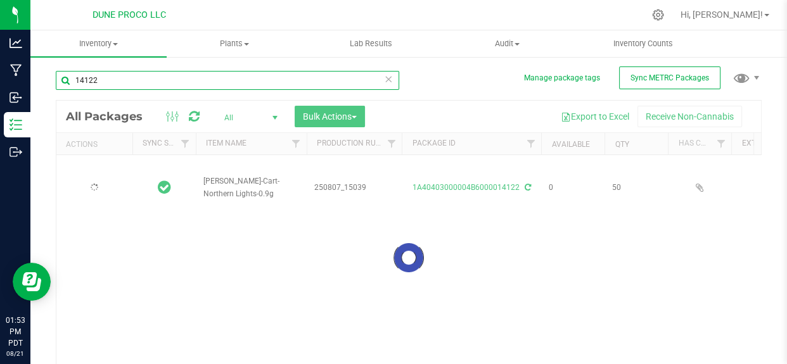
type input "[DATE]"
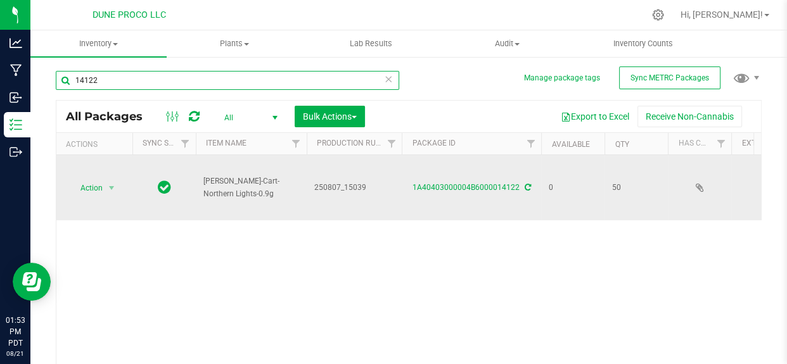
type input "14122"
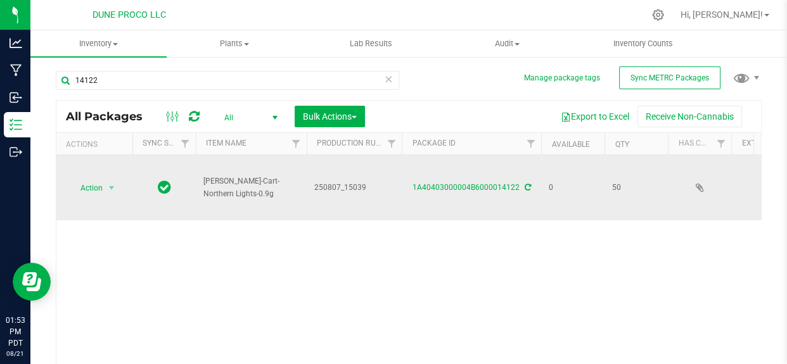
click at [459, 182] on div "1A40403000004B6000014122" at bounding box center [471, 188] width 143 height 12
click at [459, 184] on link "1A40403000004B6000014122" at bounding box center [465, 187] width 107 height 9
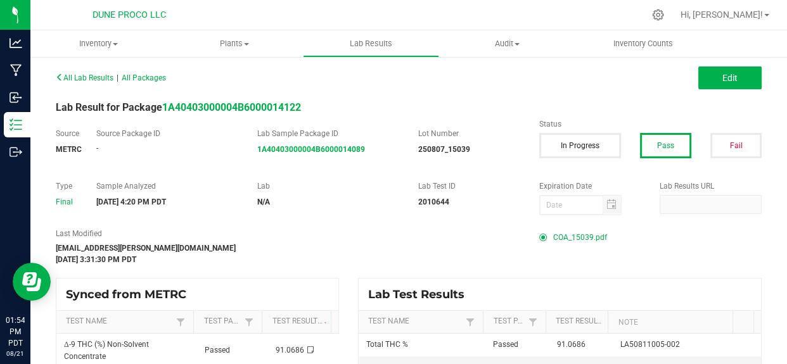
click at [585, 230] on span "COA_15039.pdf" at bounding box center [580, 237] width 54 height 19
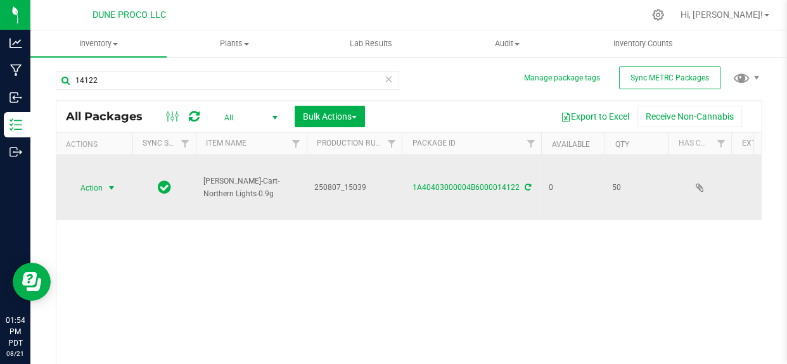
click at [101, 183] on span "Action" at bounding box center [86, 188] width 34 height 18
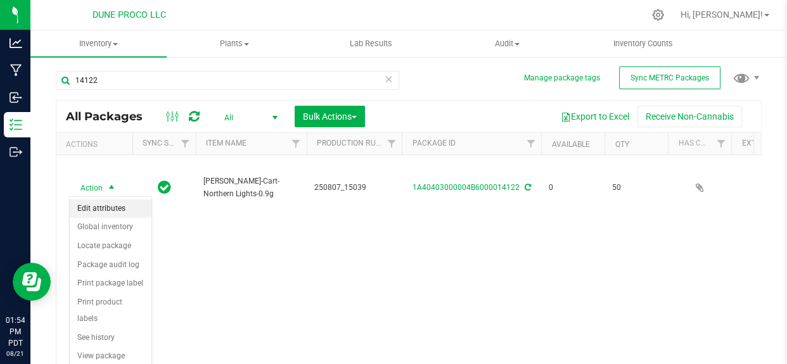
click at [105, 205] on li "Edit attributes" at bounding box center [111, 209] width 82 height 19
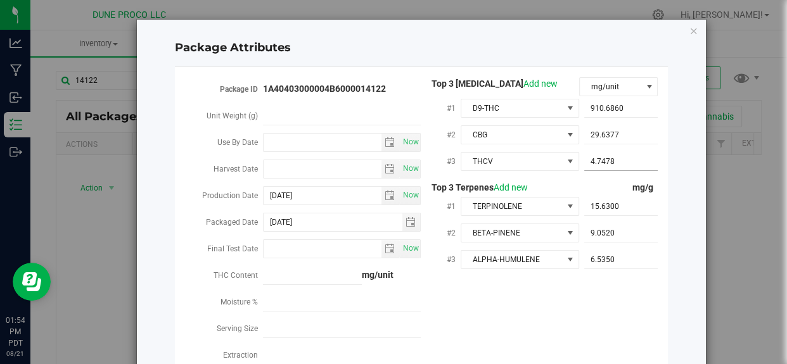
click at [608, 158] on span "4.7478 4.7478" at bounding box center [621, 162] width 74 height 18
click at [608, 158] on input "4.7478" at bounding box center [621, 162] width 74 height 18
paste input "4.74787"
type input "4.74787"
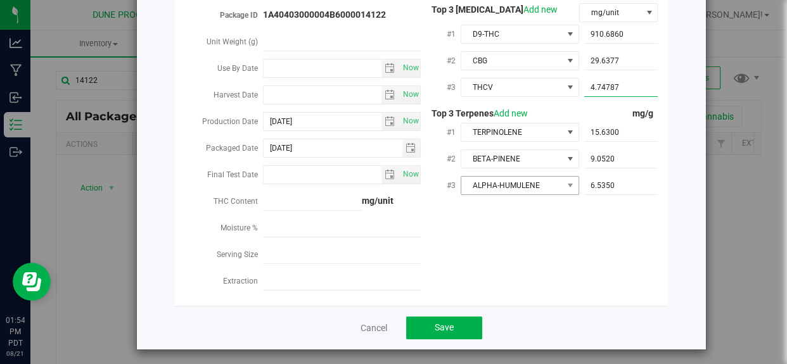
scroll to position [75, 0]
type input "4.7479"
click at [438, 320] on span "Save" at bounding box center [443, 327] width 19 height 10
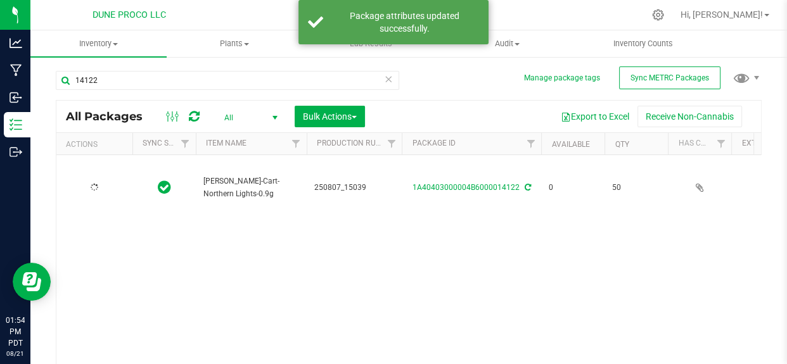
click at [108, 179] on td at bounding box center [94, 187] width 76 height 65
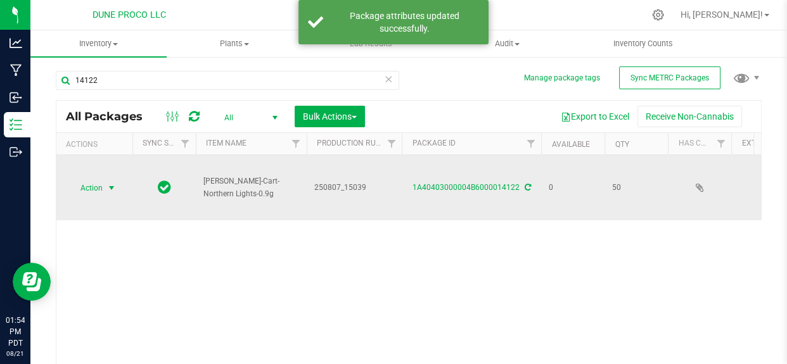
click at [108, 183] on span "select" at bounding box center [111, 188] width 10 height 10
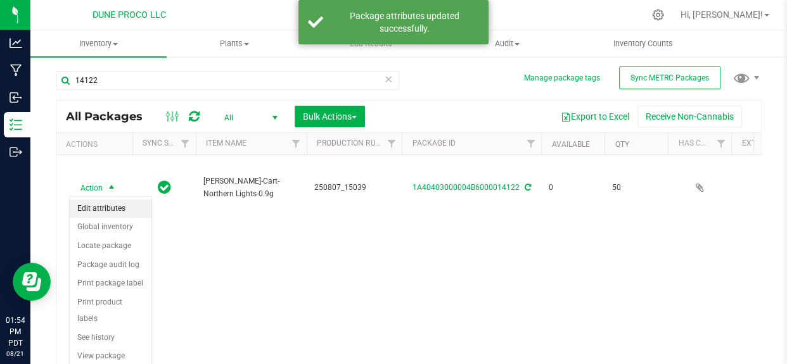
click at [107, 203] on li "Edit attributes" at bounding box center [111, 209] width 82 height 19
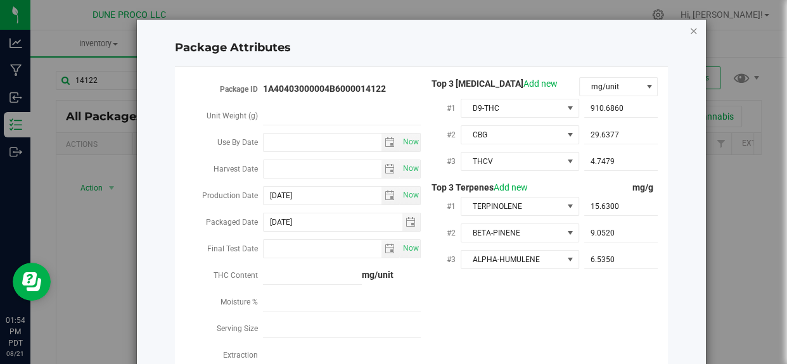
click at [689, 30] on icon "Close modal" at bounding box center [693, 30] width 9 height 15
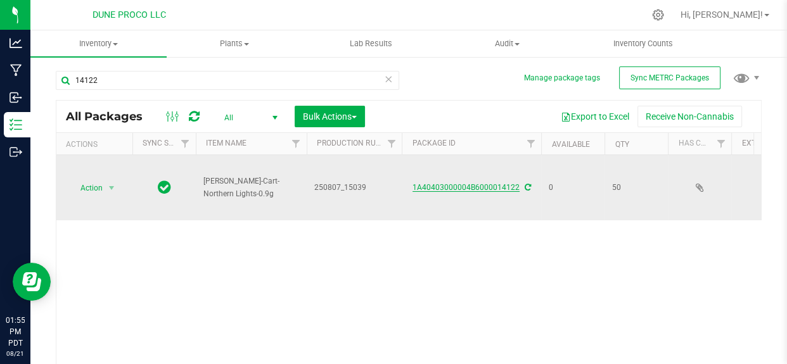
click at [462, 183] on link "1A40403000004B6000014122" at bounding box center [465, 187] width 107 height 9
click at [101, 186] on span "Action" at bounding box center [86, 188] width 34 height 18
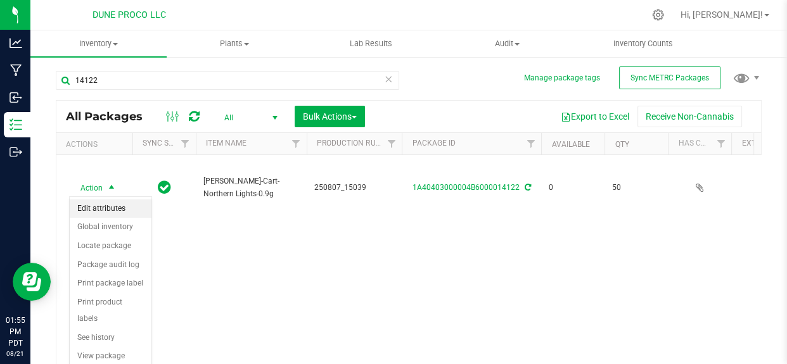
click at [104, 205] on li "Edit attributes" at bounding box center [111, 209] width 82 height 19
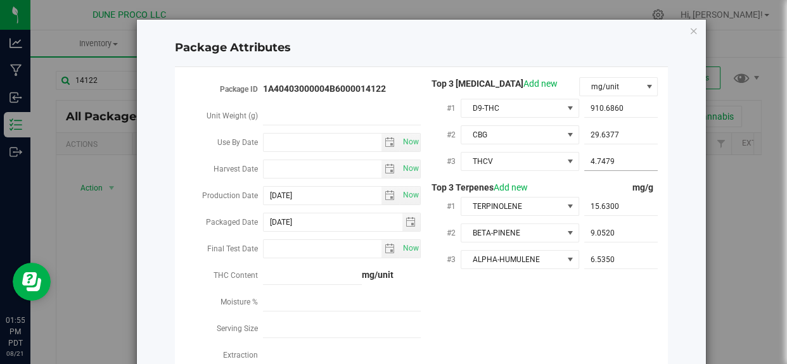
click at [599, 157] on span "4.7479 4.7479" at bounding box center [621, 162] width 74 height 18
click at [599, 157] on input "4.7479" at bounding box center [621, 162] width 74 height 18
paste input "4.74787"
type input "4.74787"
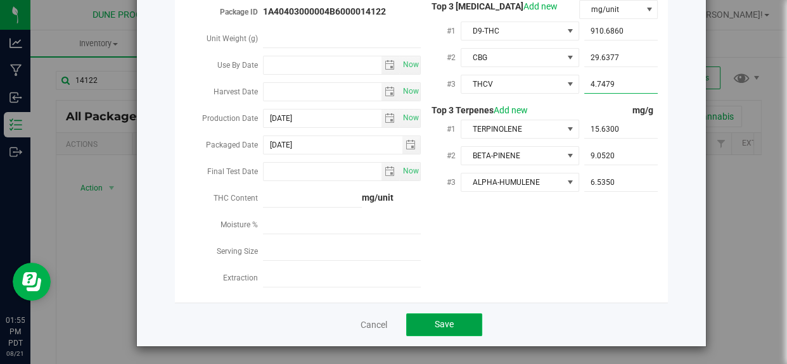
click at [427, 315] on button "Save" at bounding box center [444, 325] width 76 height 23
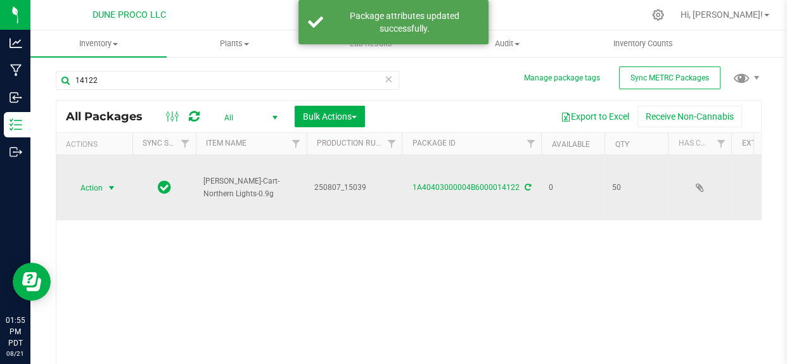
click at [106, 186] on span "select" at bounding box center [111, 188] width 10 height 10
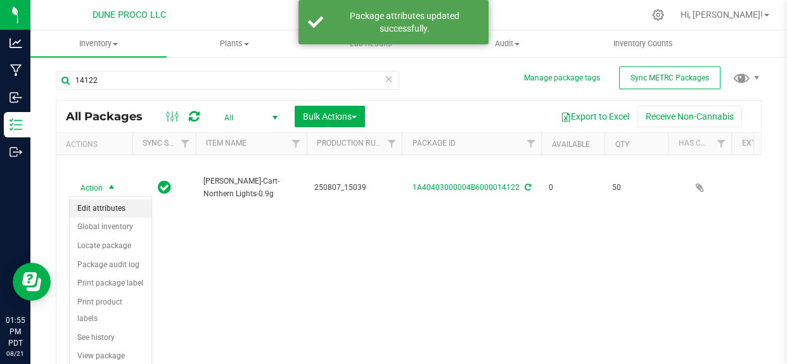
click at [117, 201] on li "Edit attributes" at bounding box center [111, 209] width 82 height 19
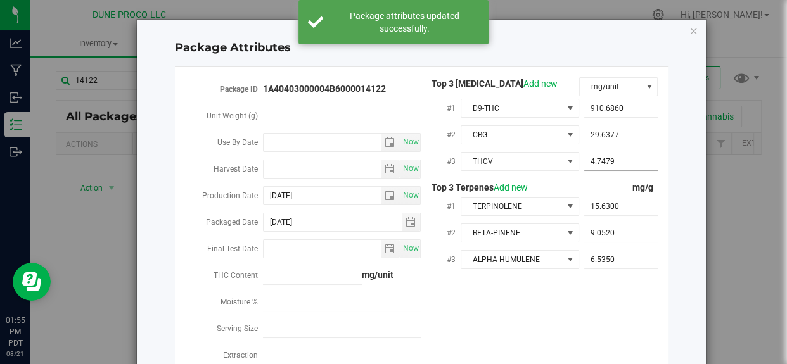
click at [626, 156] on span "4.7479 4.7479" at bounding box center [621, 162] width 74 height 18
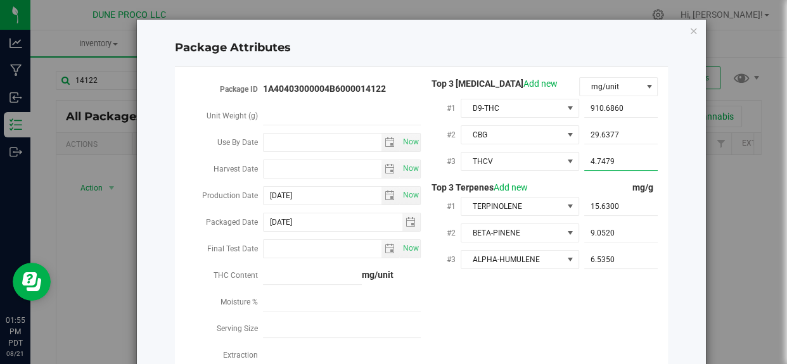
click at [626, 156] on input "4.7479" at bounding box center [621, 162] width 74 height 18
paste input "4.74787"
type input "4.74787"
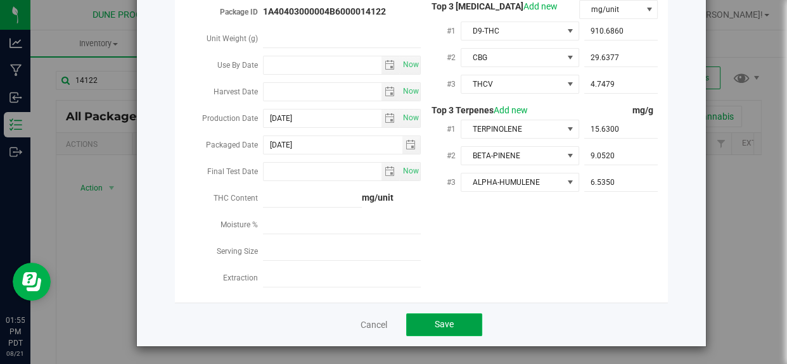
click at [452, 314] on button "Save" at bounding box center [444, 325] width 76 height 23
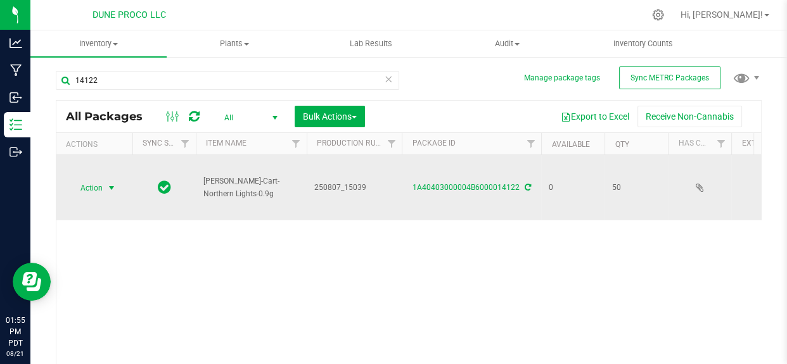
click at [91, 187] on span "Action" at bounding box center [86, 188] width 34 height 18
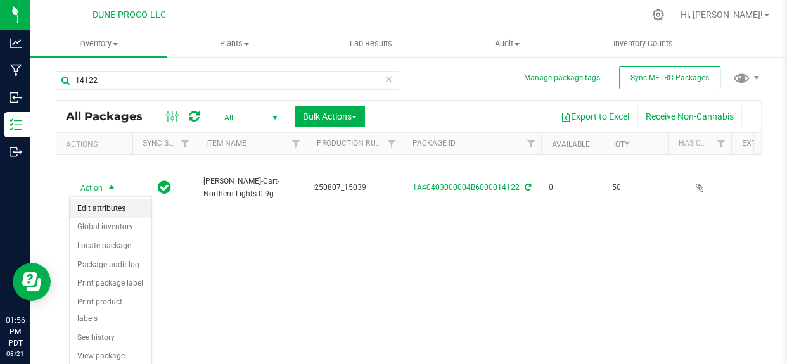
click at [109, 203] on li "Edit attributes" at bounding box center [111, 209] width 82 height 19
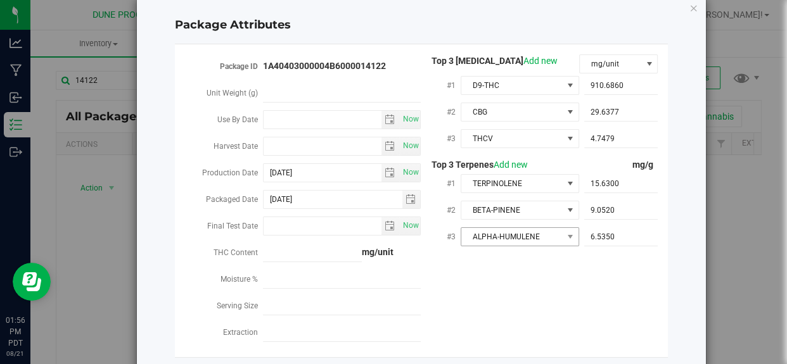
scroll to position [0, 0]
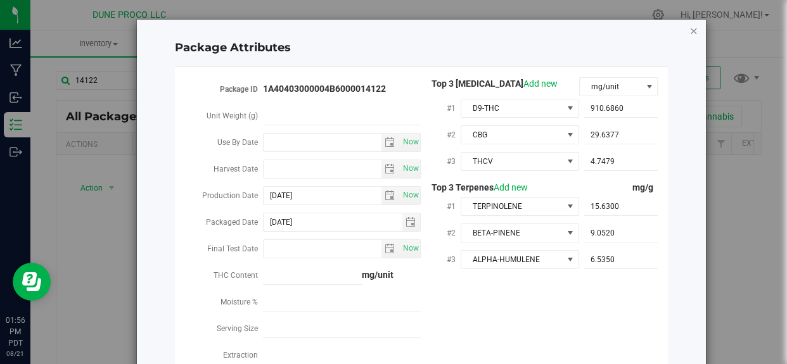
click at [689, 29] on icon "Close modal" at bounding box center [693, 30] width 9 height 15
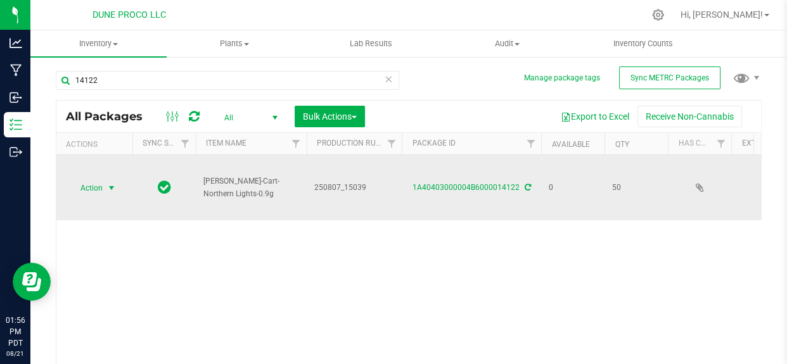
click at [100, 189] on span "Action" at bounding box center [86, 188] width 34 height 18
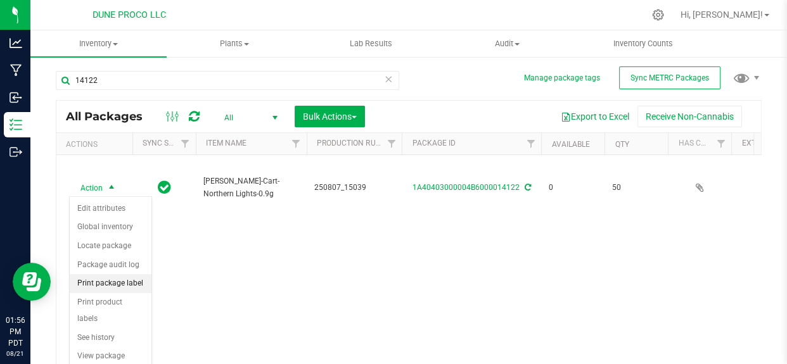
click at [110, 290] on li "Print package label" at bounding box center [111, 283] width 82 height 19
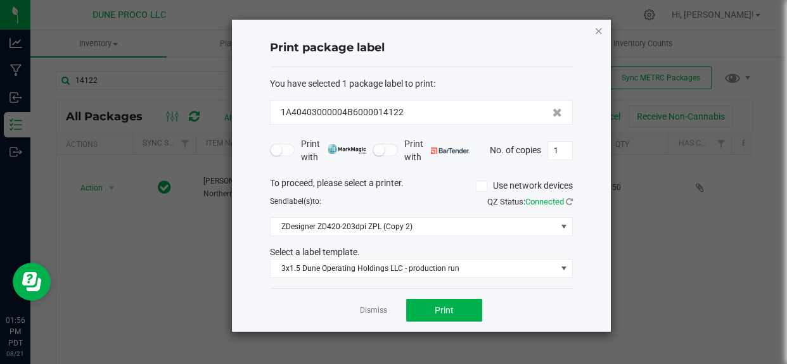
click at [596, 37] on icon "button" at bounding box center [598, 30] width 9 height 15
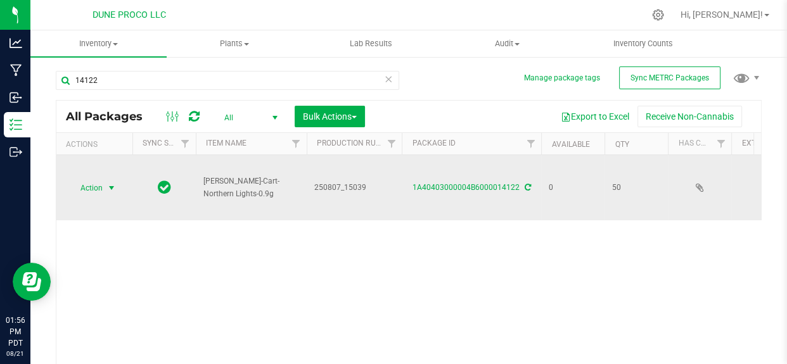
click at [101, 187] on span "Action" at bounding box center [86, 188] width 34 height 18
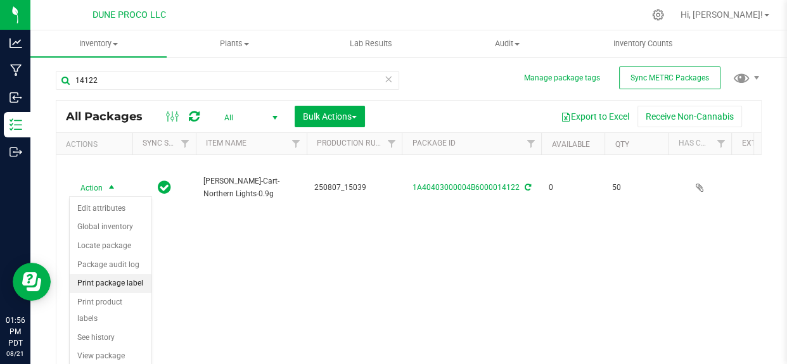
click at [103, 279] on li "Print package label" at bounding box center [111, 283] width 82 height 19
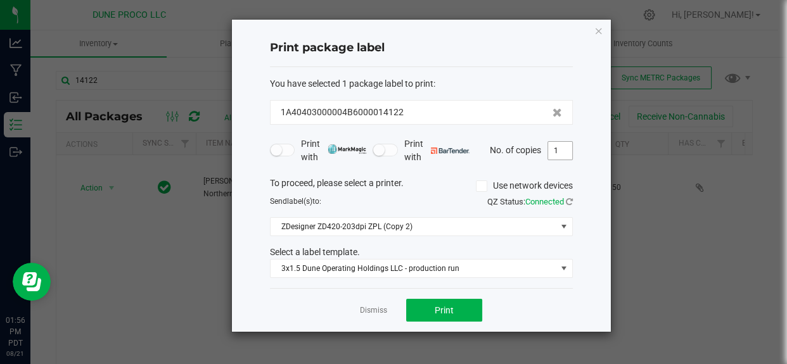
click at [558, 148] on input "1" at bounding box center [560, 151] width 24 height 18
type input "51"
click at [449, 299] on button "Print" at bounding box center [444, 310] width 76 height 23
click at [602, 24] on div "Print package label You have selected 1 package label to print : 1A40403000004B…" at bounding box center [421, 176] width 379 height 312
click at [597, 28] on icon "button" at bounding box center [598, 30] width 9 height 15
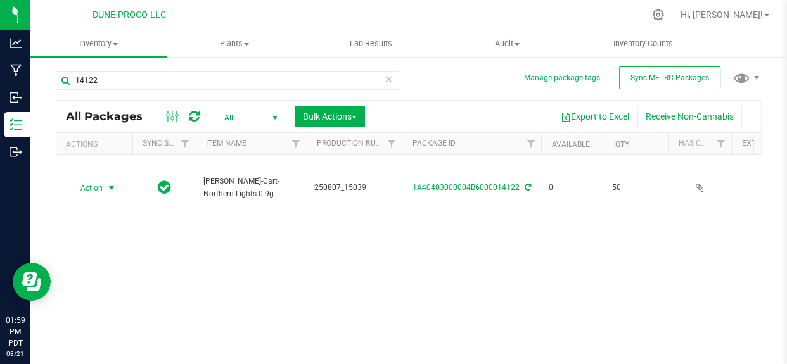
click at [388, 82] on icon at bounding box center [388, 78] width 9 height 15
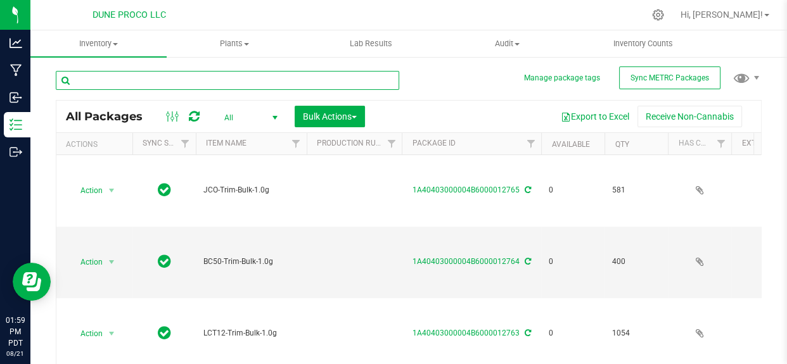
click at [319, 76] on input "text" at bounding box center [227, 80] width 343 height 19
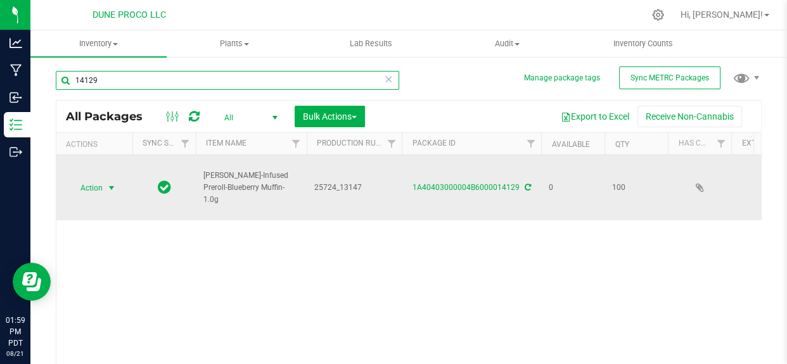
type input "14129"
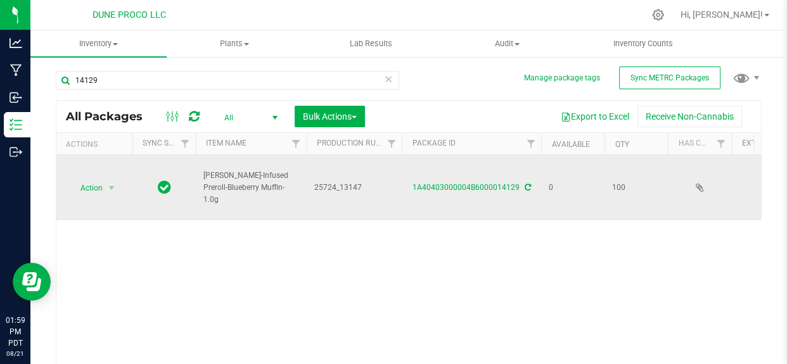
drag, startPoint x: 107, startPoint y: 186, endPoint x: 63, endPoint y: 184, distance: 44.4
click at [63, 184] on td "Action Action Edit attributes Global inventory Locate package Package audit log…" at bounding box center [94, 187] width 76 height 65
click at [104, 187] on span "select" at bounding box center [112, 188] width 16 height 18
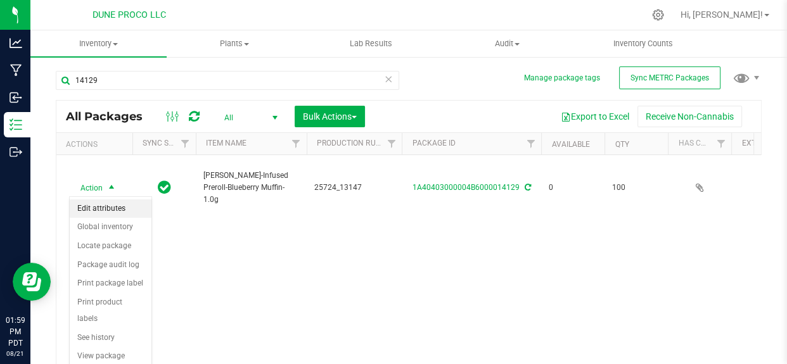
click at [125, 204] on li "Edit attributes" at bounding box center [111, 209] width 82 height 19
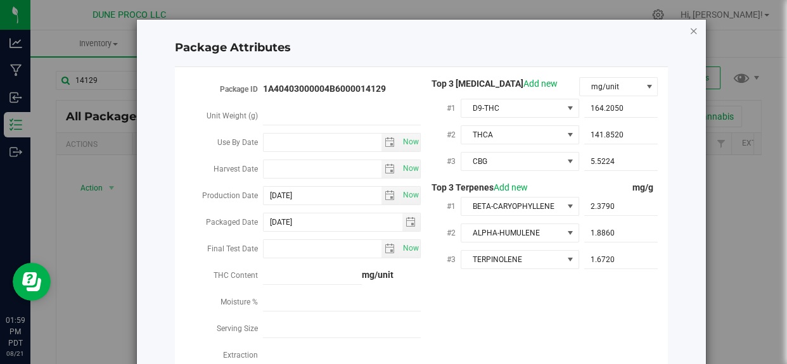
click at [689, 34] on icon "Close modal" at bounding box center [693, 30] width 9 height 15
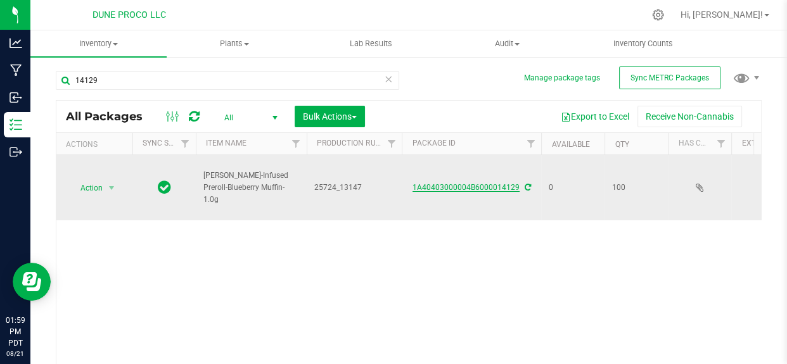
click at [496, 183] on link "1A40403000004B6000014129" at bounding box center [465, 187] width 107 height 9
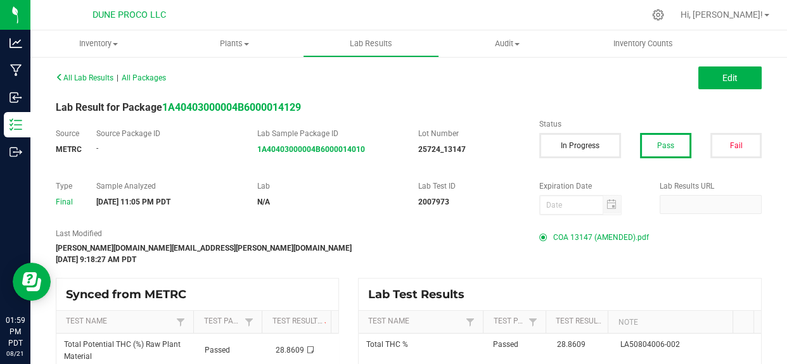
click at [602, 239] on span "COA 13147 (AMENDED).pdf" at bounding box center [601, 237] width 96 height 19
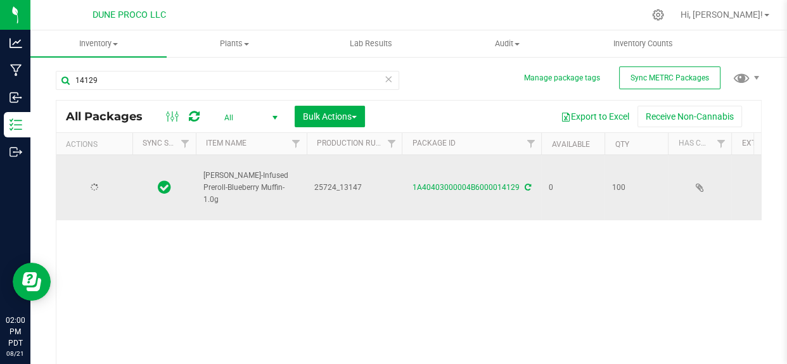
type input "[DATE]"
click at [109, 184] on span "select" at bounding box center [111, 188] width 10 height 10
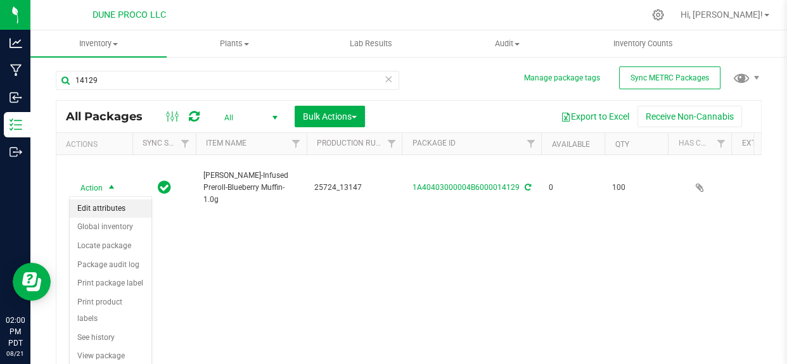
click at [104, 209] on li "Edit attributes" at bounding box center [111, 209] width 82 height 19
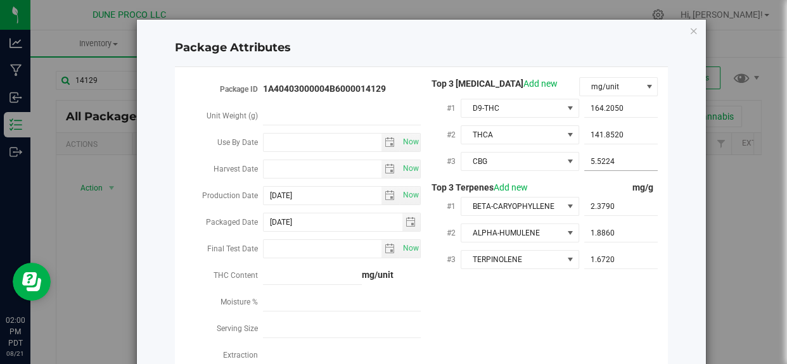
click at [609, 162] on span "5.5224 5.5224" at bounding box center [621, 162] width 74 height 18
click at [609, 162] on input "5.5224" at bounding box center [621, 162] width 74 height 18
paste input "5.52238"
type input "5.52238"
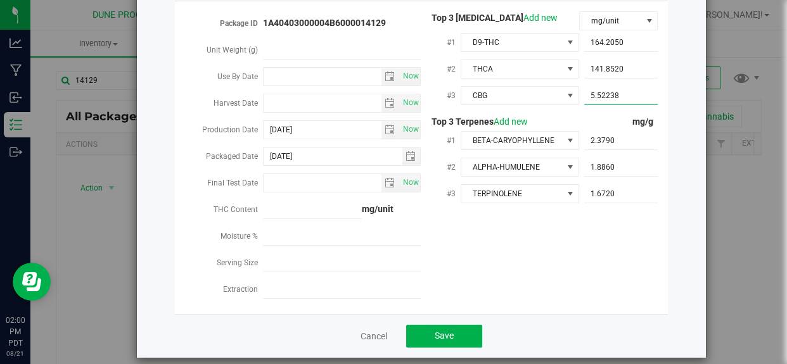
scroll to position [70, 0]
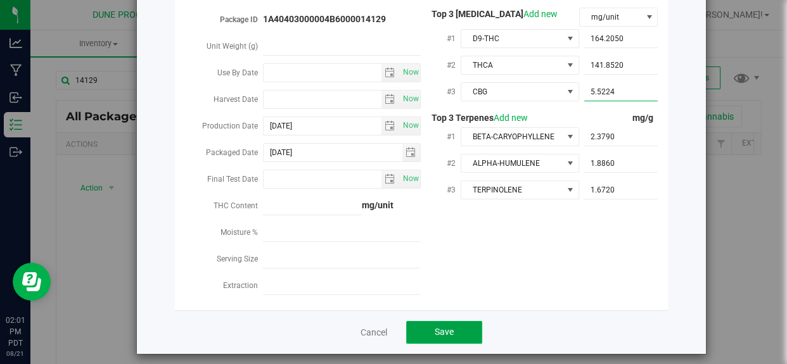
click at [441, 320] on span "Save" at bounding box center [443, 332] width 19 height 10
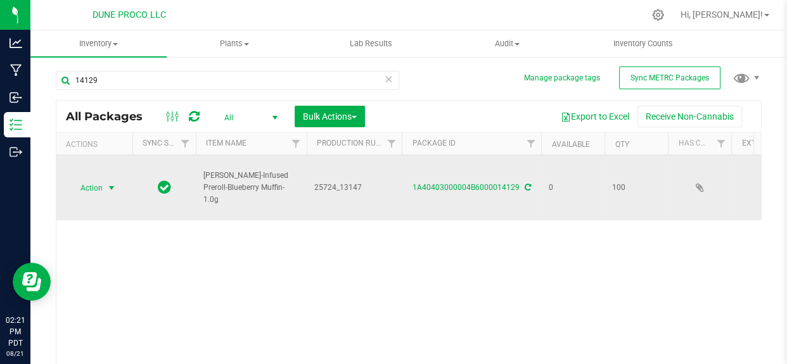
click at [112, 180] on span "select" at bounding box center [112, 188] width 16 height 18
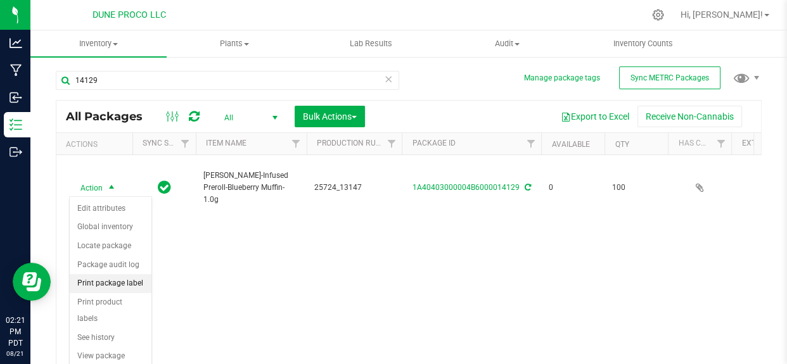
click at [111, 278] on li "Print package label" at bounding box center [111, 283] width 82 height 19
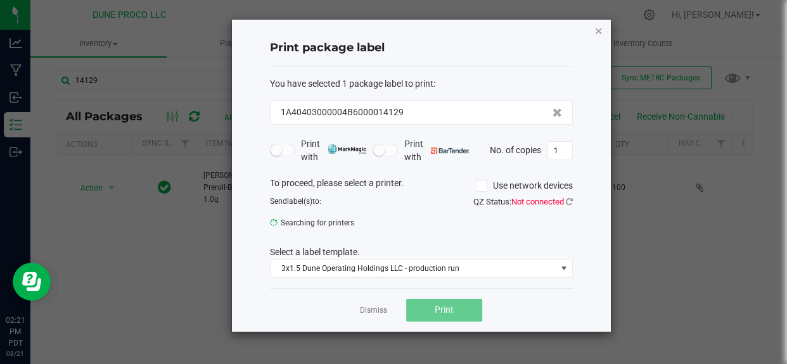
click at [596, 27] on icon "button" at bounding box center [598, 30] width 9 height 15
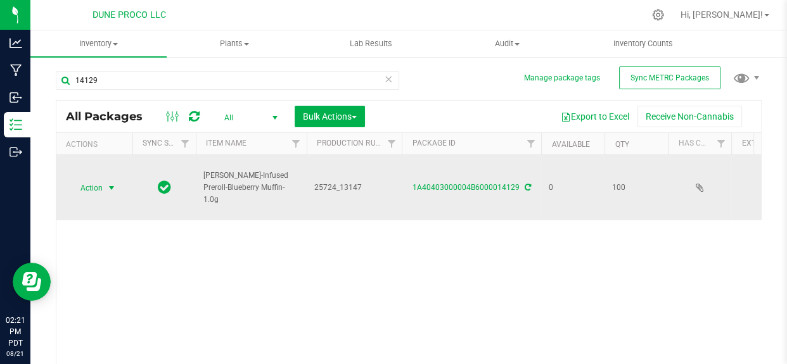
click at [101, 193] on span "Action" at bounding box center [86, 188] width 34 height 18
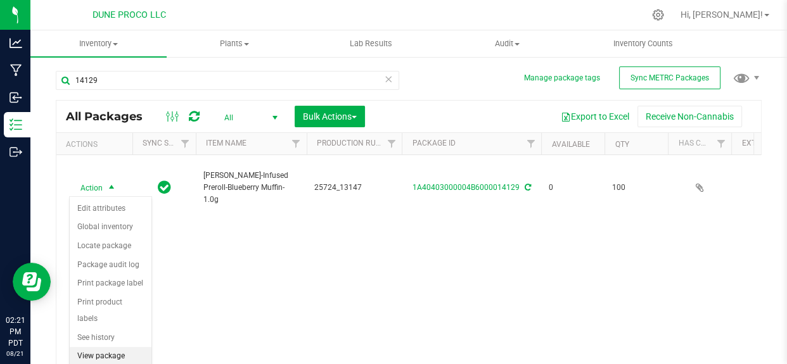
click at [115, 320] on li "View package order" at bounding box center [111, 364] width 82 height 35
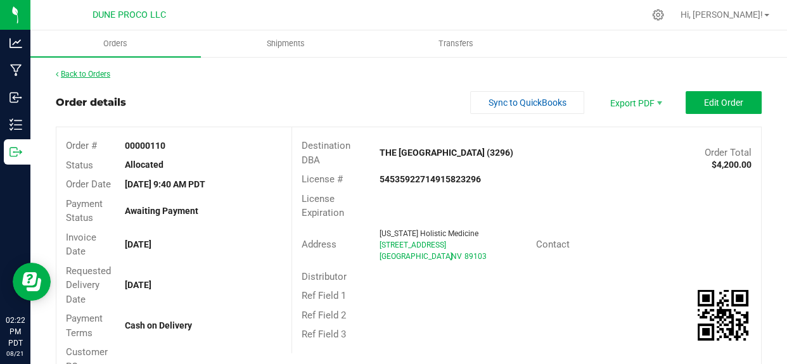
click at [58, 73] on icon at bounding box center [57, 74] width 3 height 8
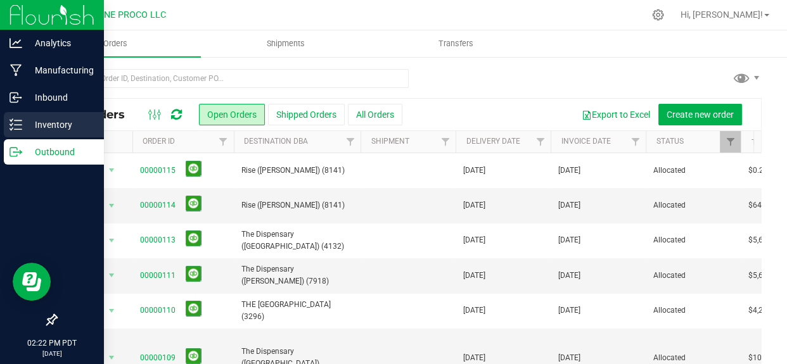
click at [51, 118] on p "Inventory" at bounding box center [60, 124] width 76 height 15
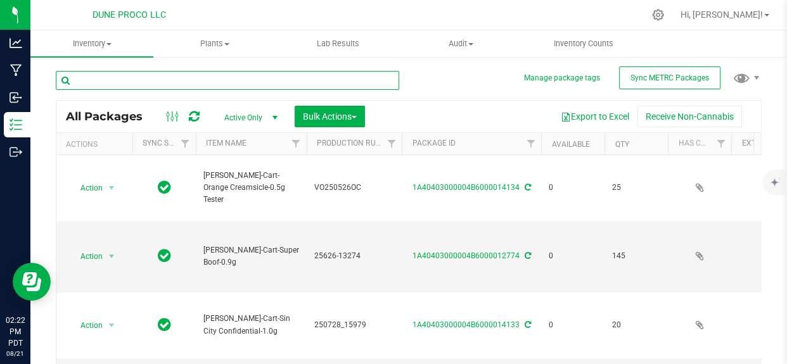
click at [199, 73] on input "text" at bounding box center [227, 80] width 343 height 19
drag, startPoint x: 199, startPoint y: 73, endPoint x: 191, endPoint y: 28, distance: 46.3
click at [191, 28] on div "DUNE PROCO LLC Hi, [PERSON_NAME]! Manage Settings Print Settings Help Docs Supp…" at bounding box center [408, 182] width 756 height 364
